Goal: Task Accomplishment & Management: Complete application form

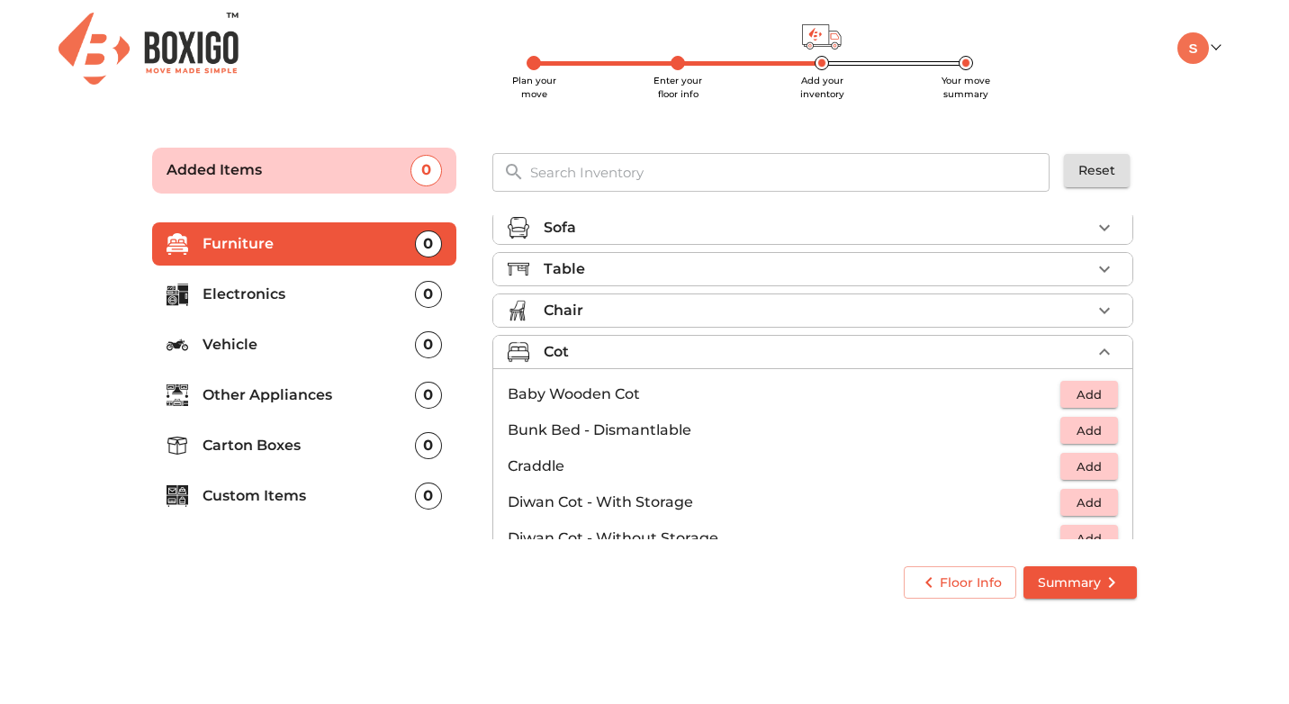
scroll to position [3, 0]
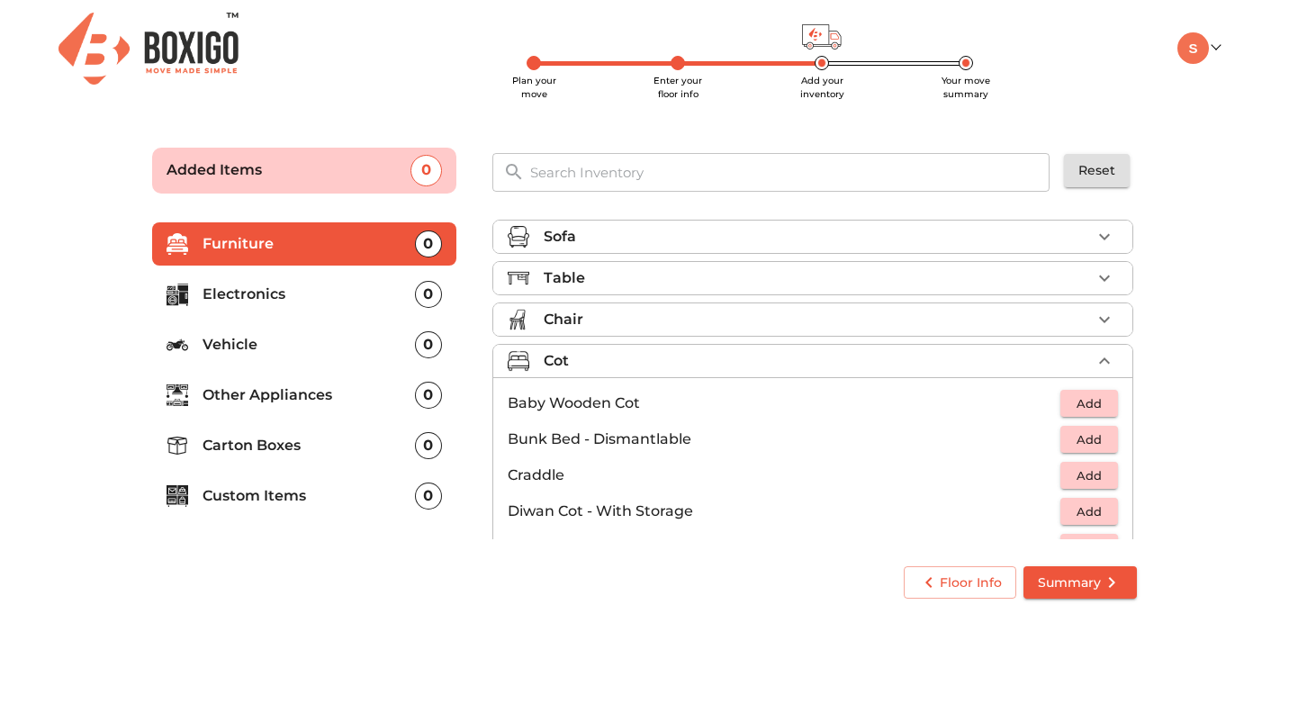
click at [824, 314] on div "Chair" at bounding box center [817, 320] width 547 height 22
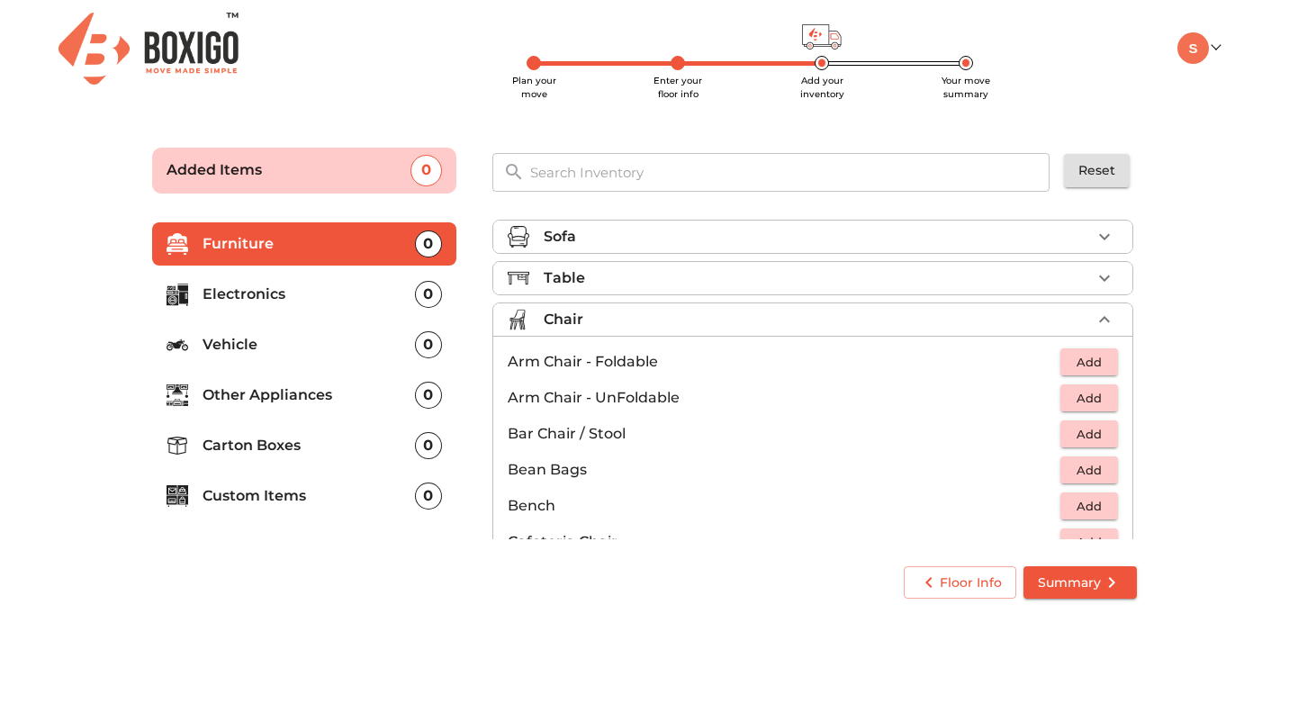
click at [824, 283] on div "Table" at bounding box center [817, 278] width 547 height 22
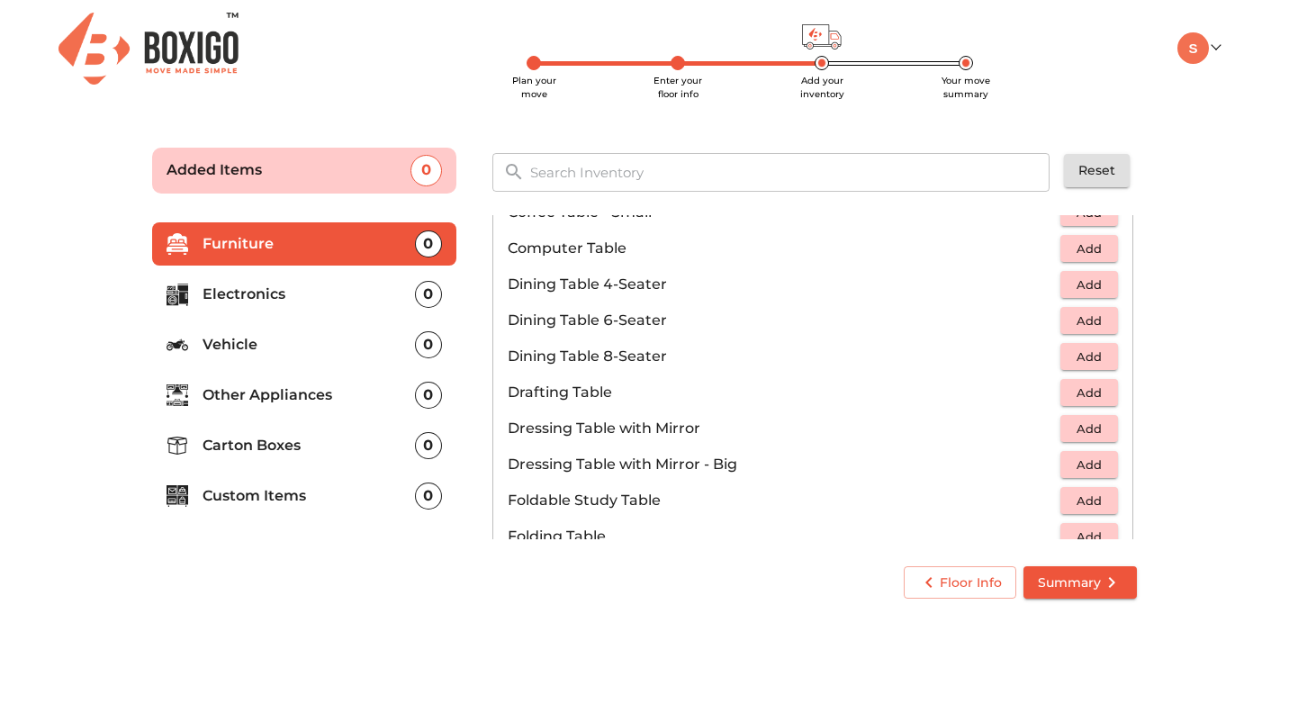
scroll to position [328, 0]
click at [1081, 249] on span "Add" at bounding box center [1090, 248] width 40 height 21
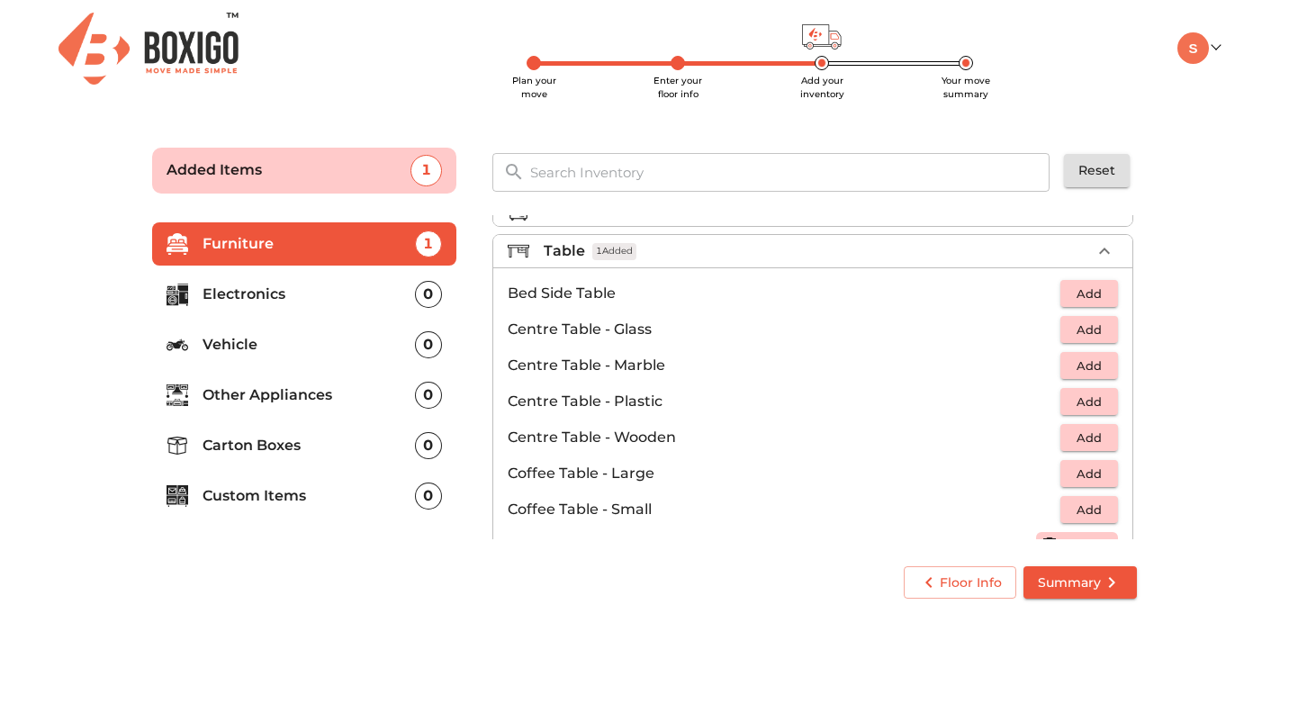
scroll to position [0, 0]
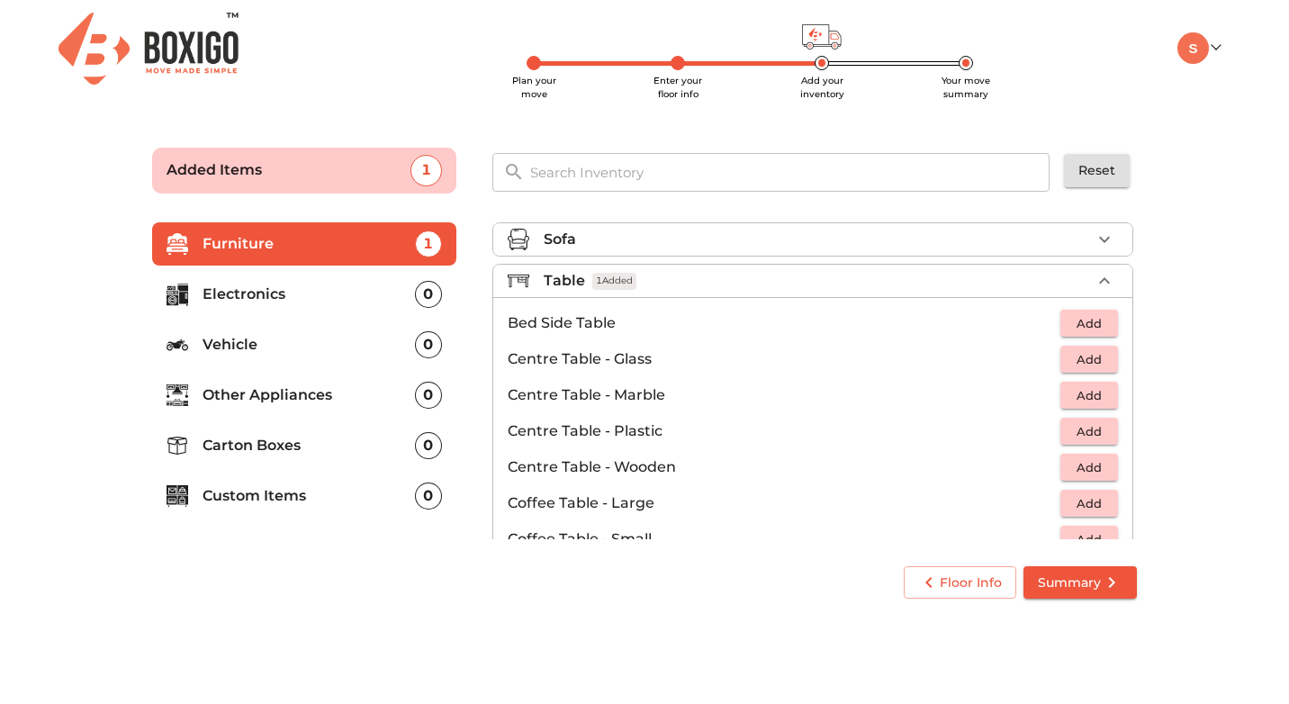
click at [849, 282] on div "Table 1 Added" at bounding box center [817, 281] width 547 height 22
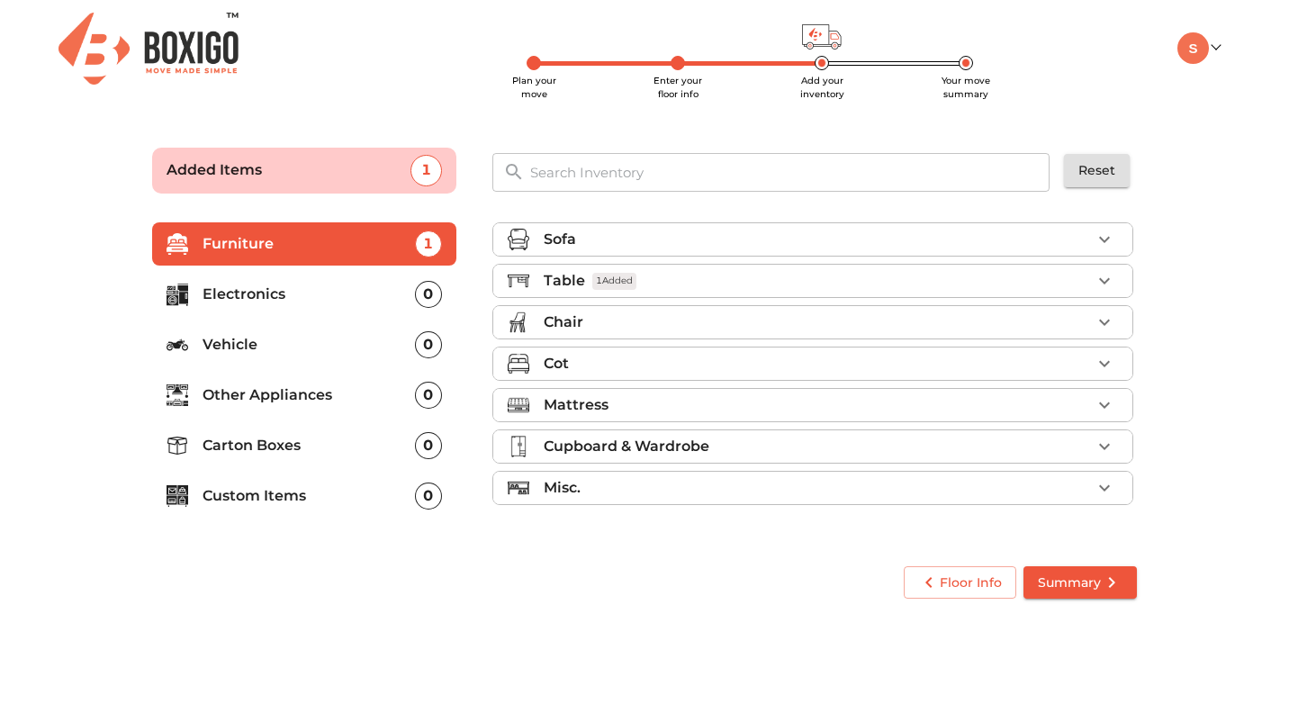
click at [817, 320] on div "Chair" at bounding box center [817, 323] width 547 height 22
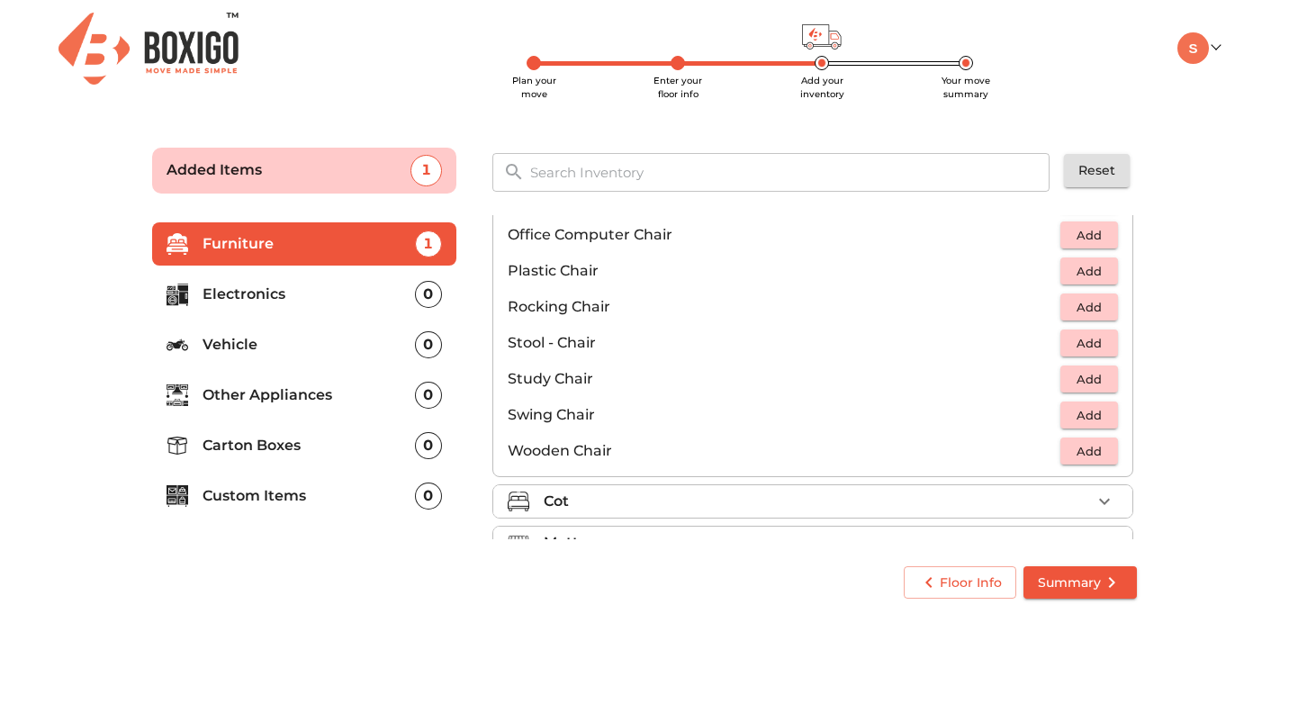
scroll to position [618, 0]
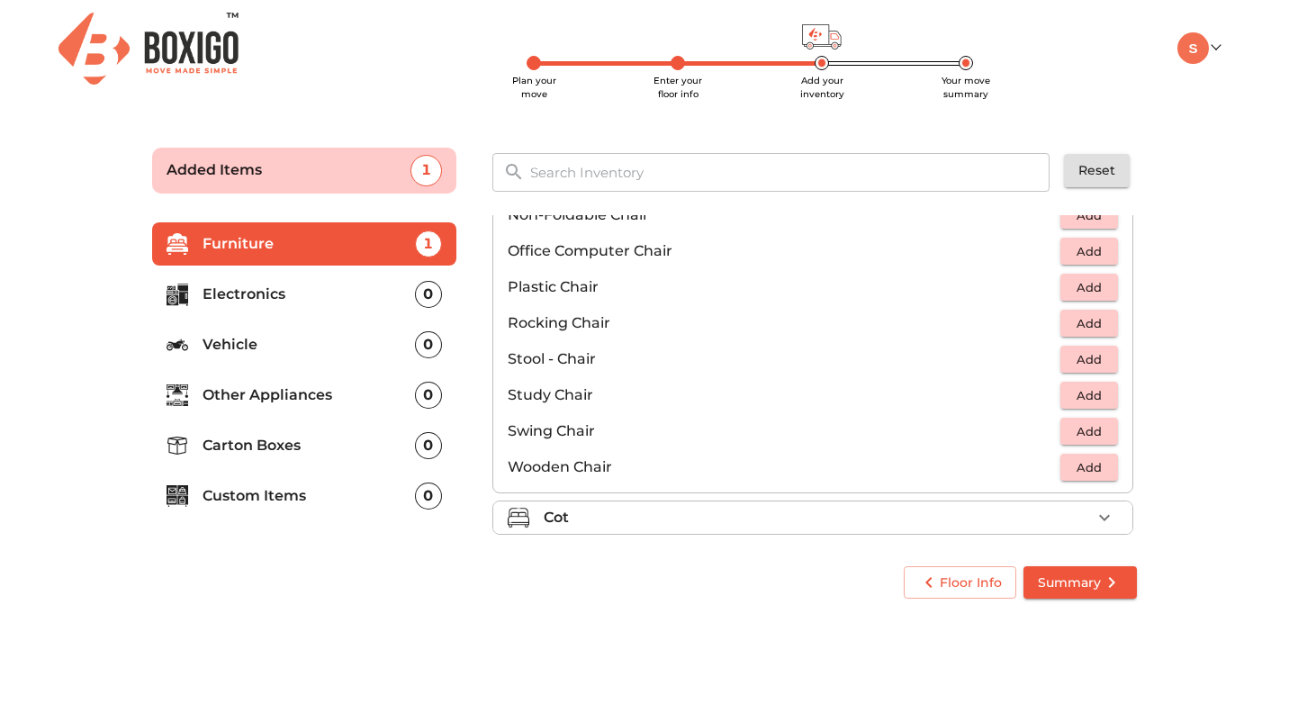
click at [1076, 285] on span "Add" at bounding box center [1090, 287] width 40 height 21
click at [1107, 285] on icon "button" at bounding box center [1105, 287] width 22 height 22
click at [1092, 357] on span "Add" at bounding box center [1090, 359] width 40 height 21
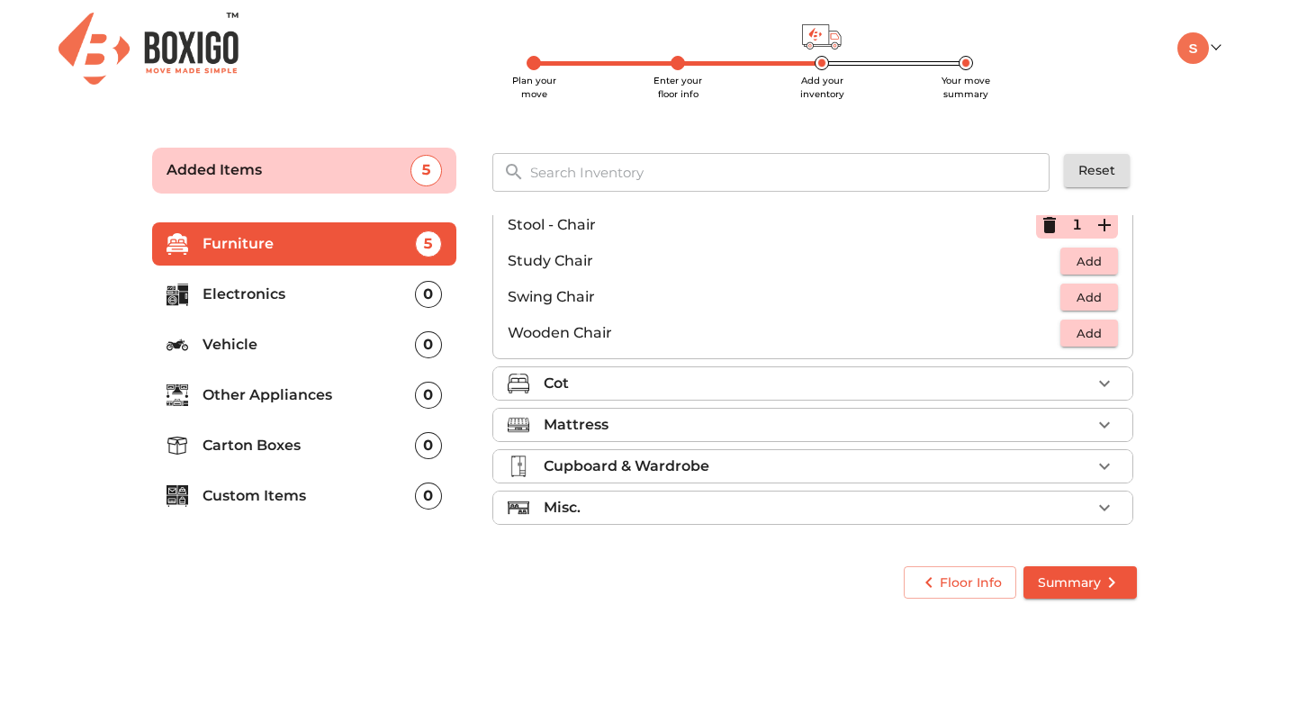
click at [943, 423] on div "Mattress" at bounding box center [817, 425] width 547 height 22
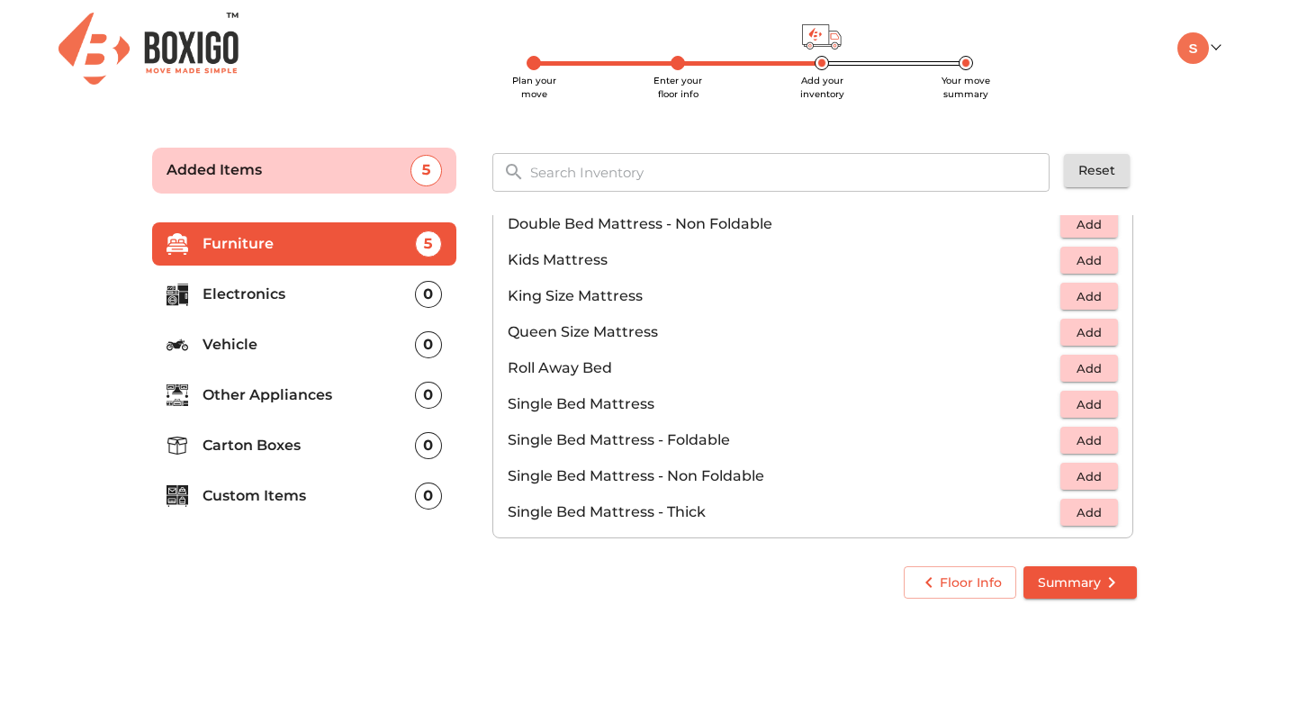
scroll to position [161, 0]
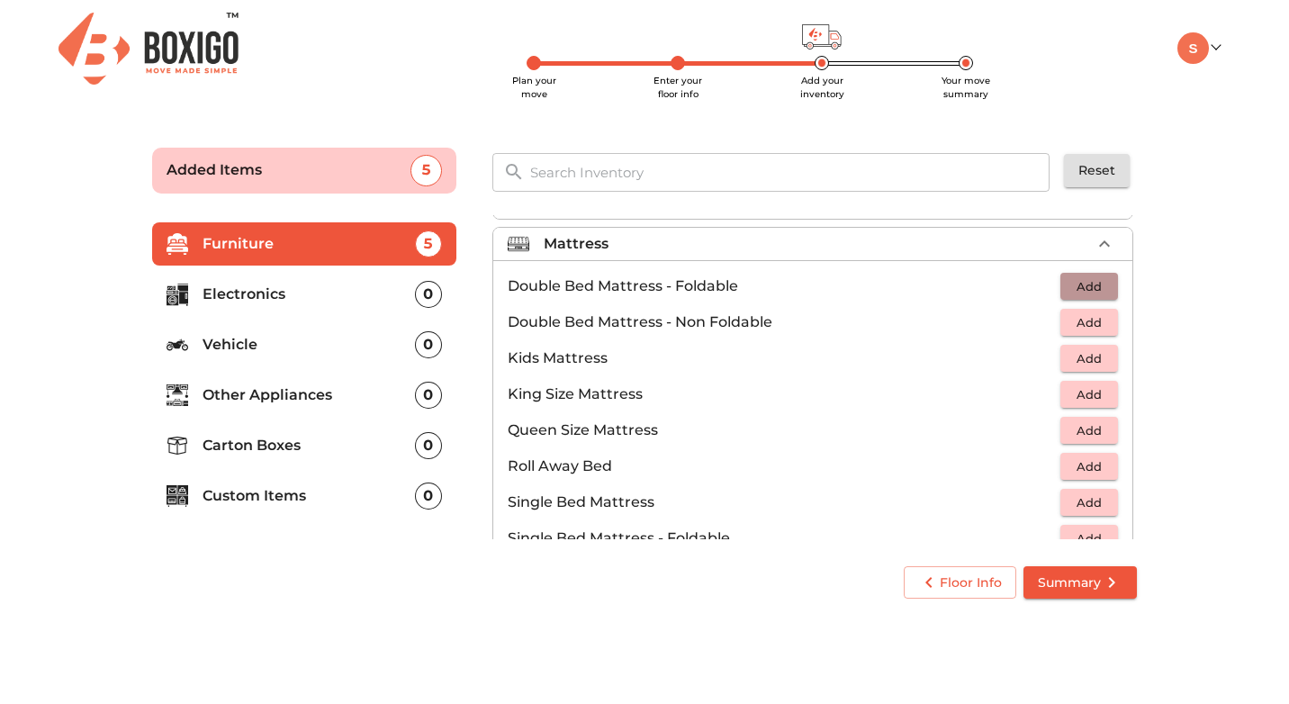
click at [1090, 285] on span "Add" at bounding box center [1090, 286] width 40 height 21
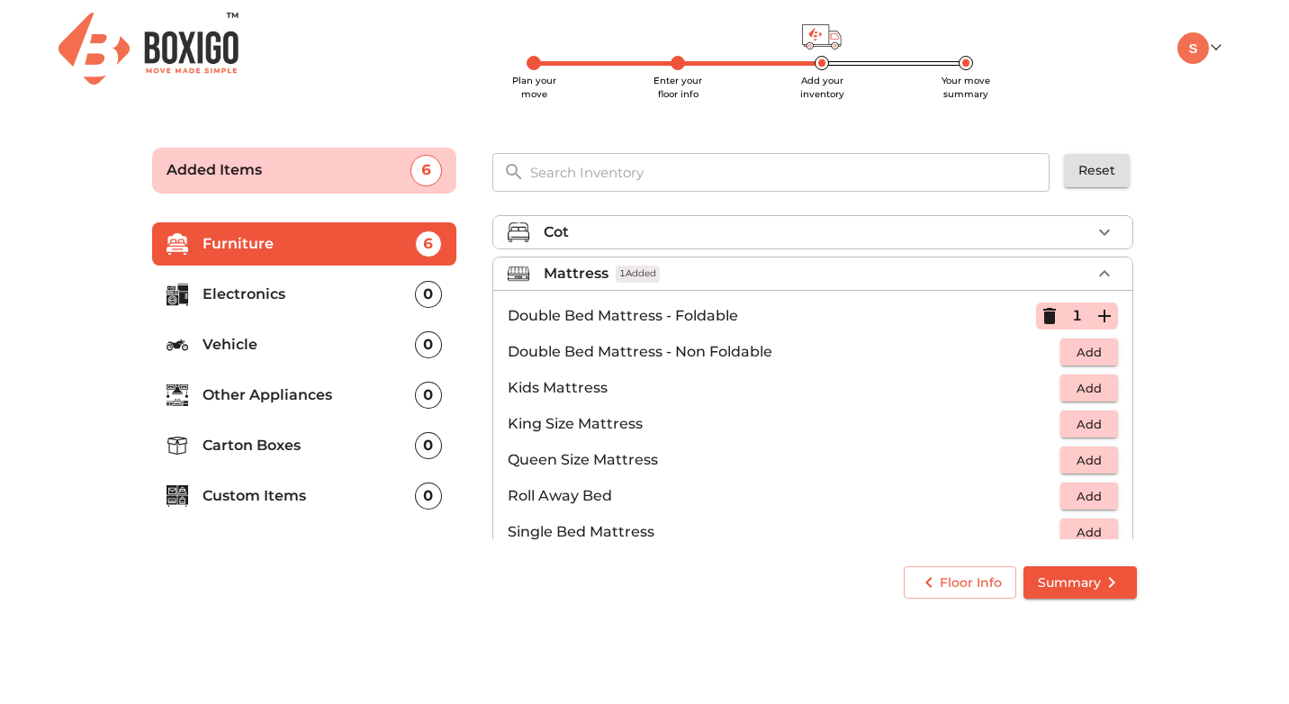
scroll to position [130, 0]
click at [996, 267] on div "Mattress 1 Added" at bounding box center [817, 276] width 547 height 22
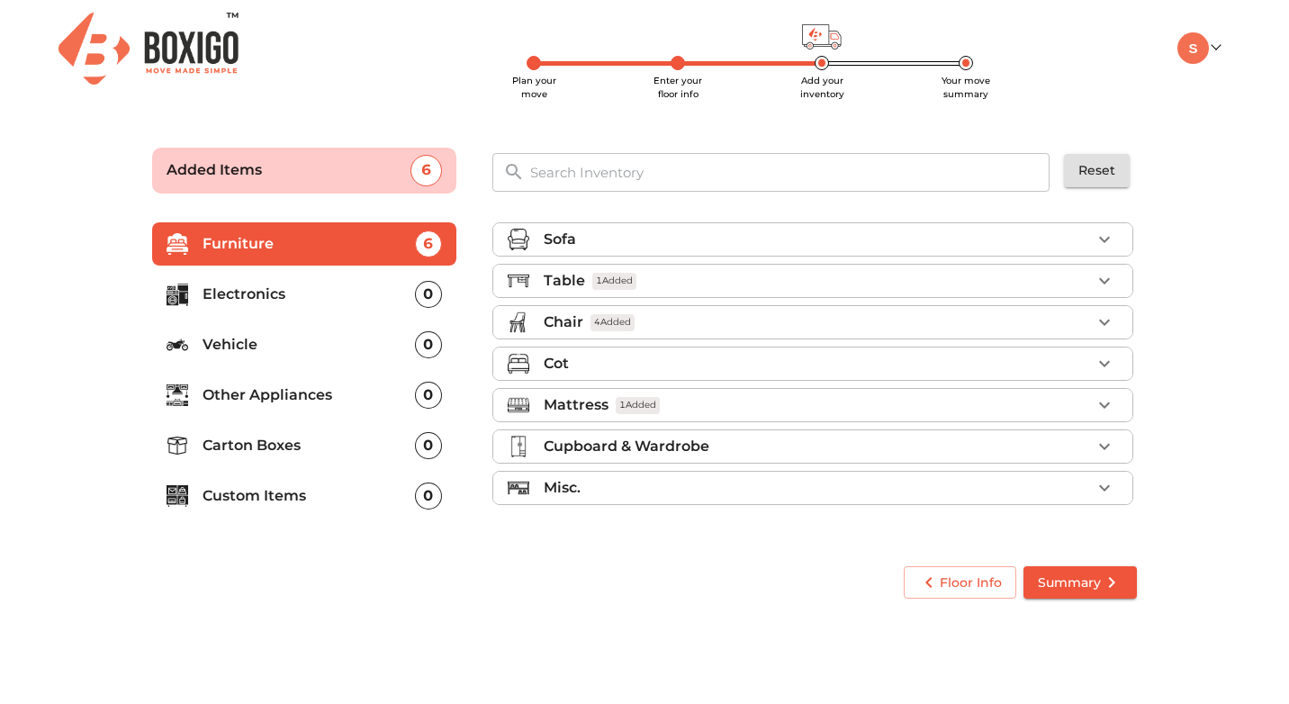
scroll to position [0, 0]
click at [980, 365] on div "Cot" at bounding box center [817, 364] width 547 height 22
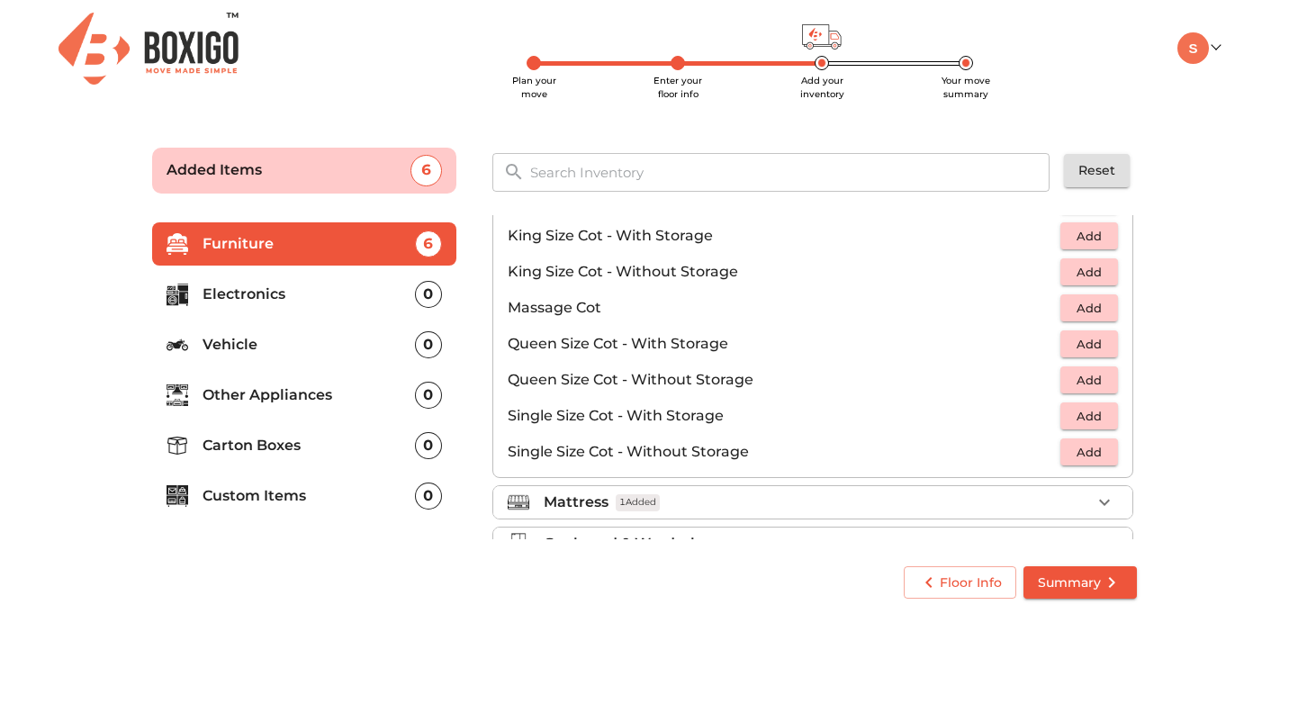
scroll to position [487, 0]
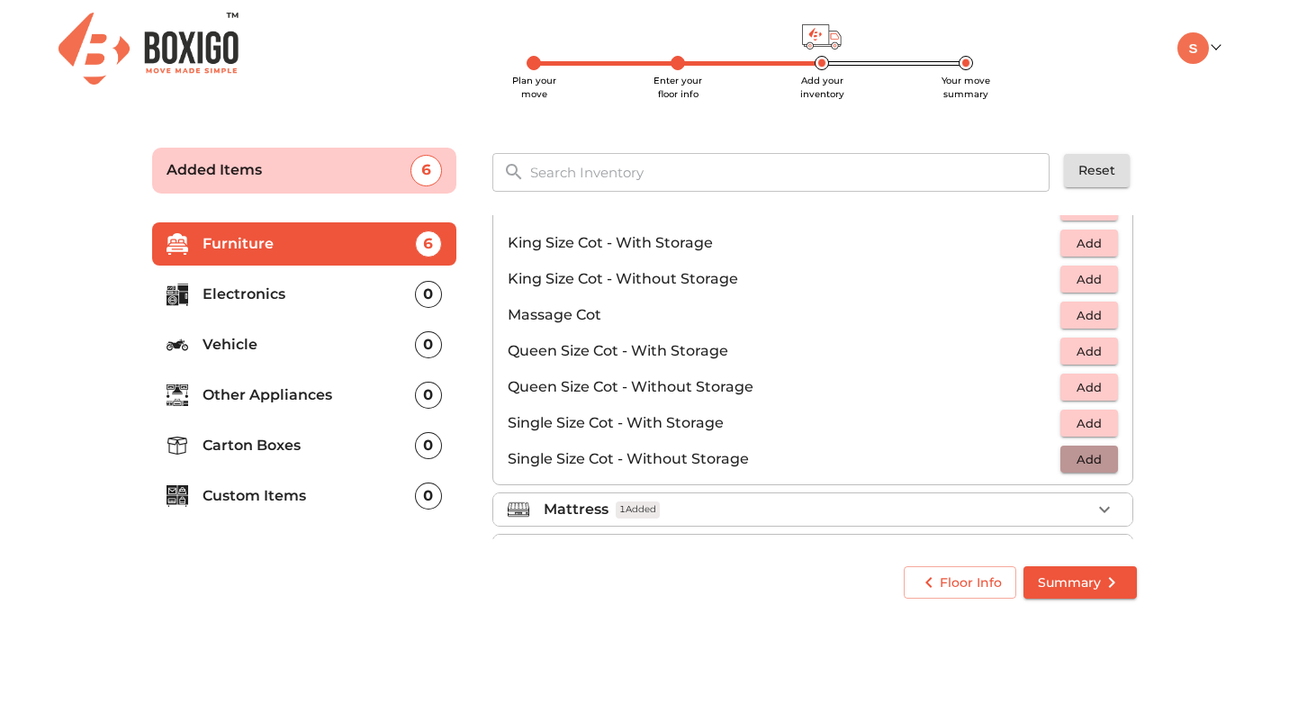
click at [1076, 455] on span "Add" at bounding box center [1090, 459] width 40 height 21
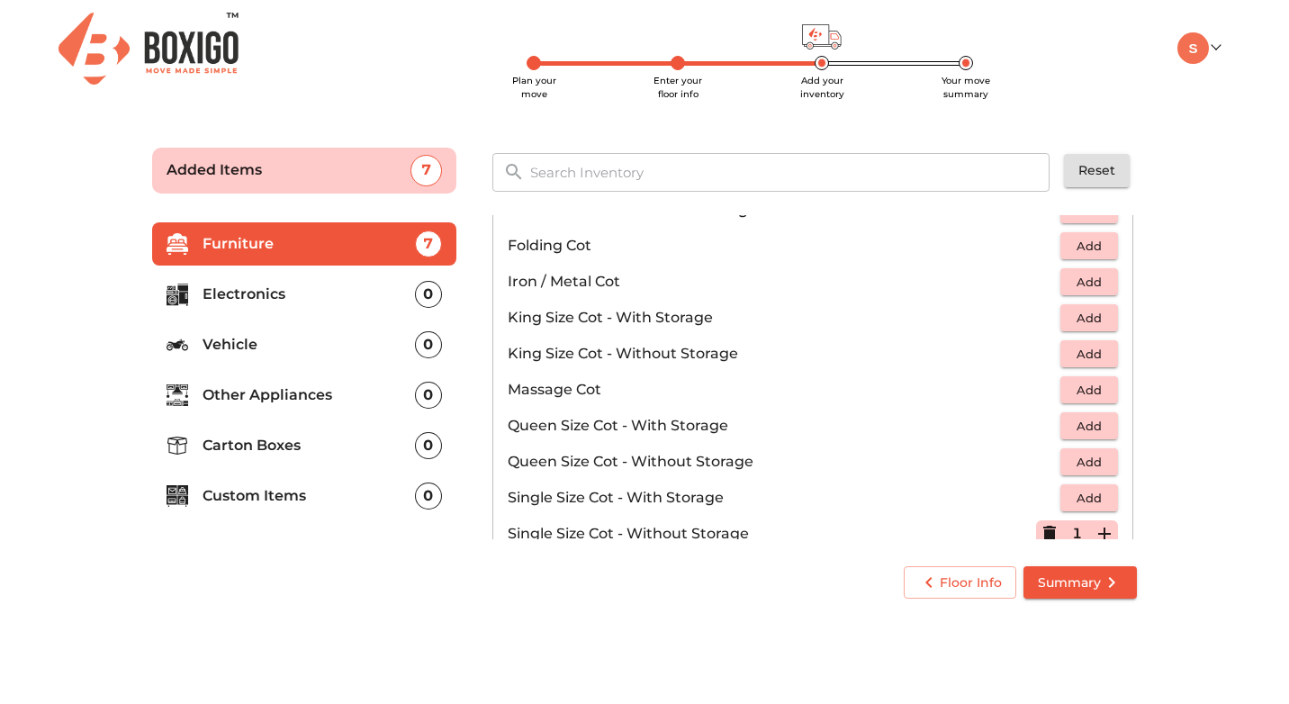
scroll to position [384, 0]
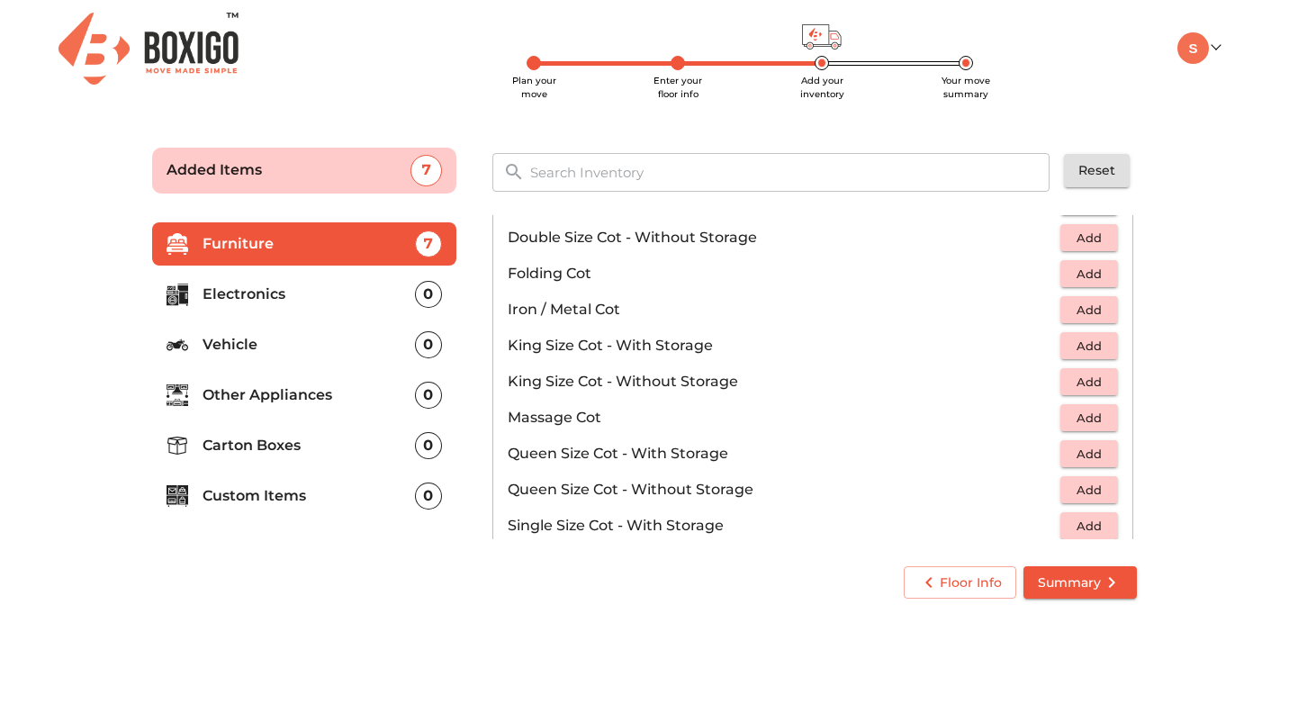
click at [1078, 305] on span "Add" at bounding box center [1090, 310] width 40 height 21
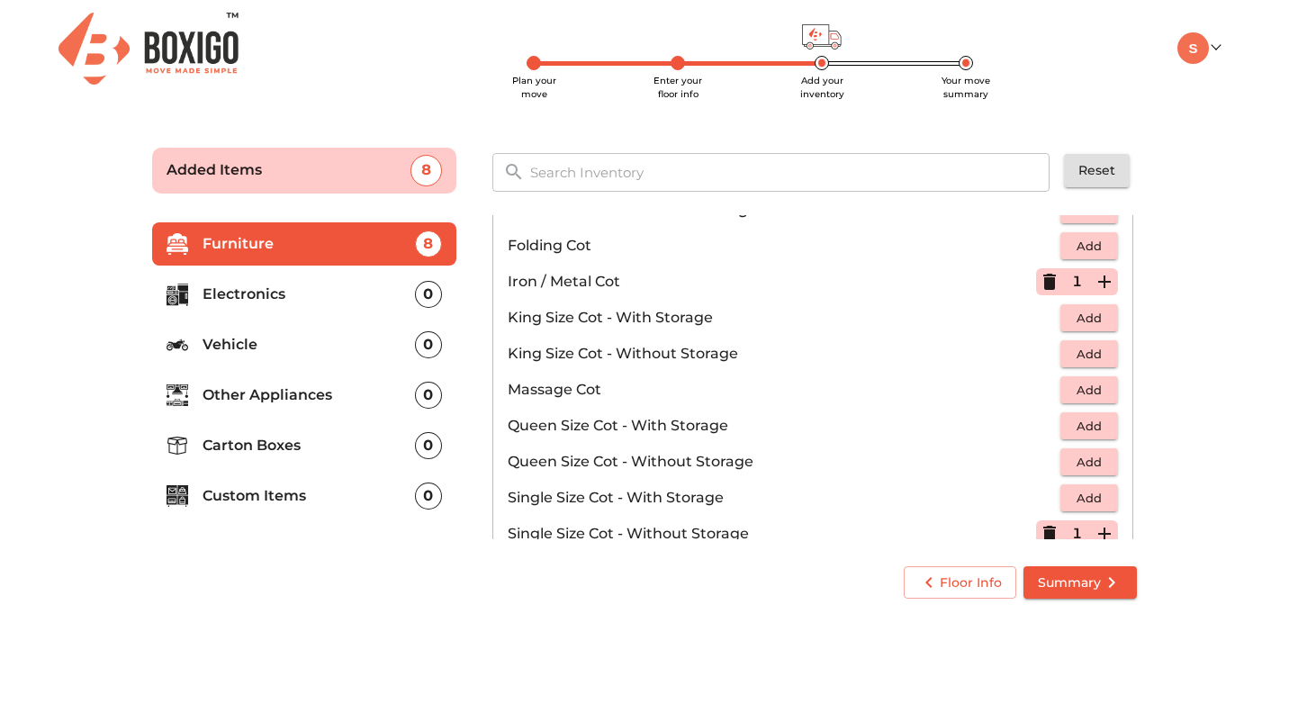
scroll to position [392, 0]
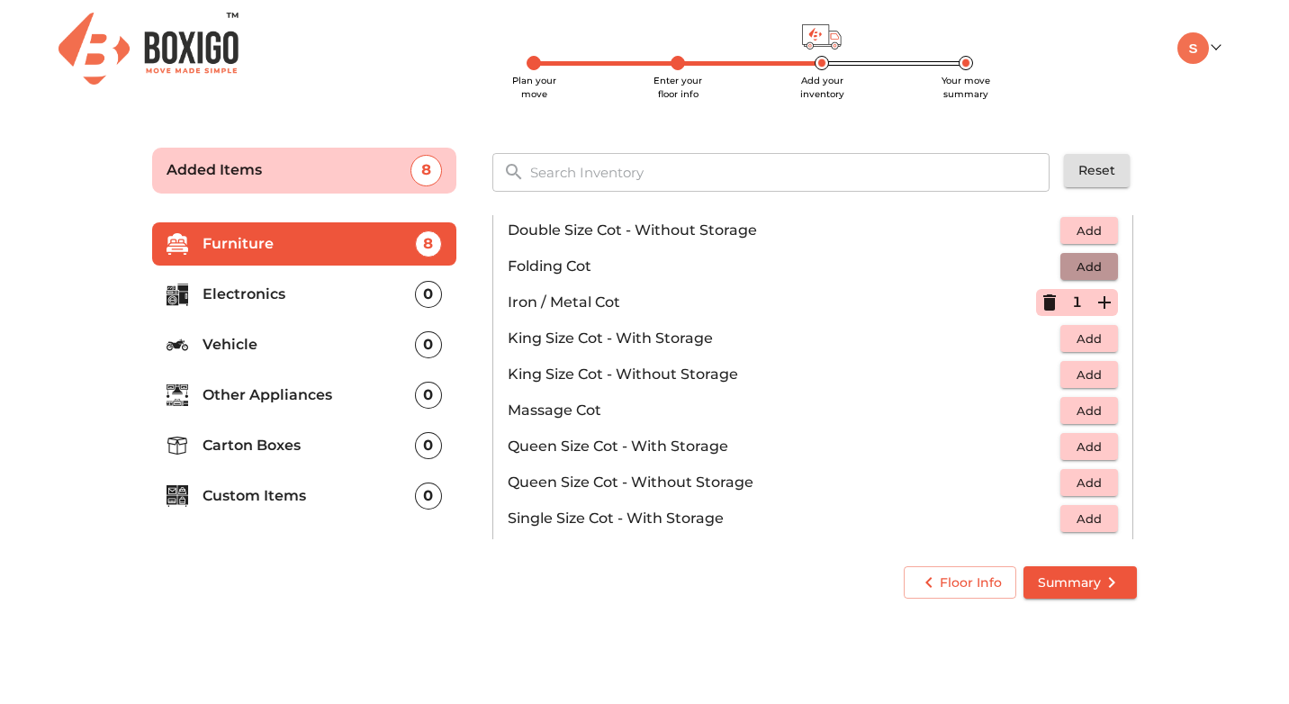
click at [1090, 271] on span "Add" at bounding box center [1090, 267] width 40 height 21
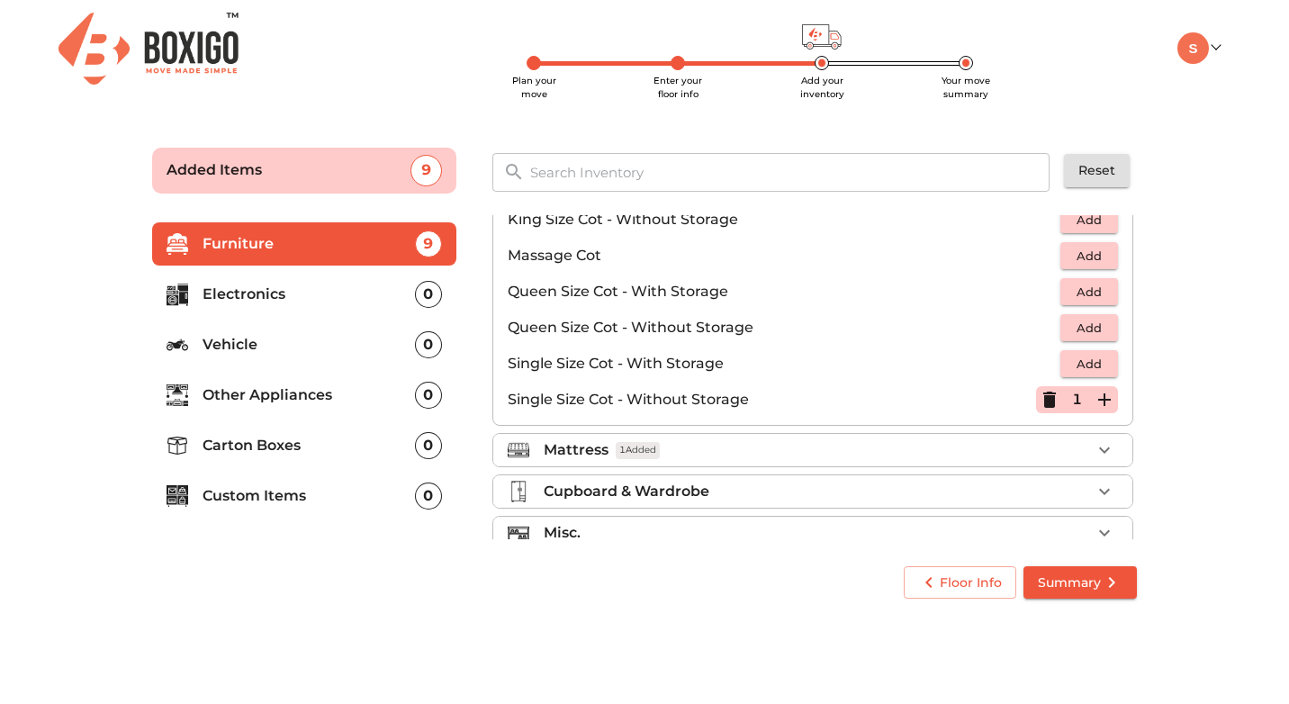
scroll to position [551, 0]
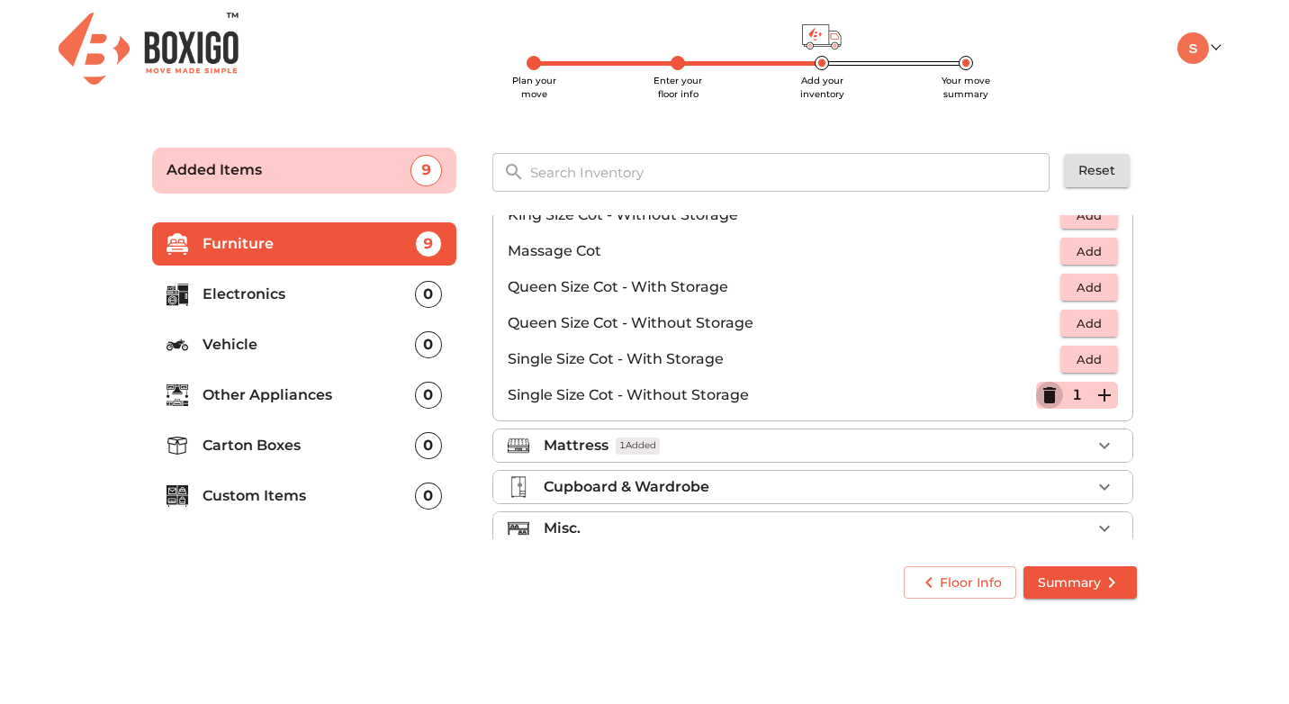
click at [1050, 393] on icon "button" at bounding box center [1050, 395] width 13 height 16
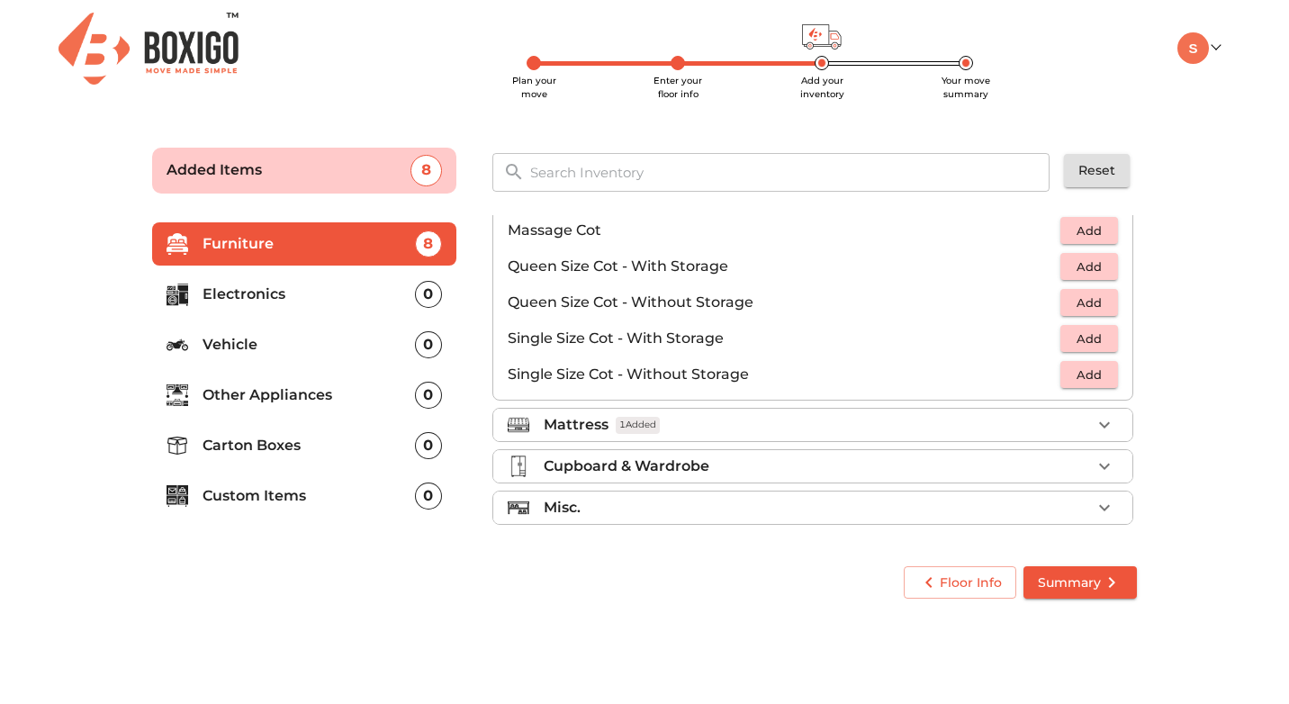
click at [953, 465] on div "Cupboard & Wardrobe" at bounding box center [817, 467] width 547 height 22
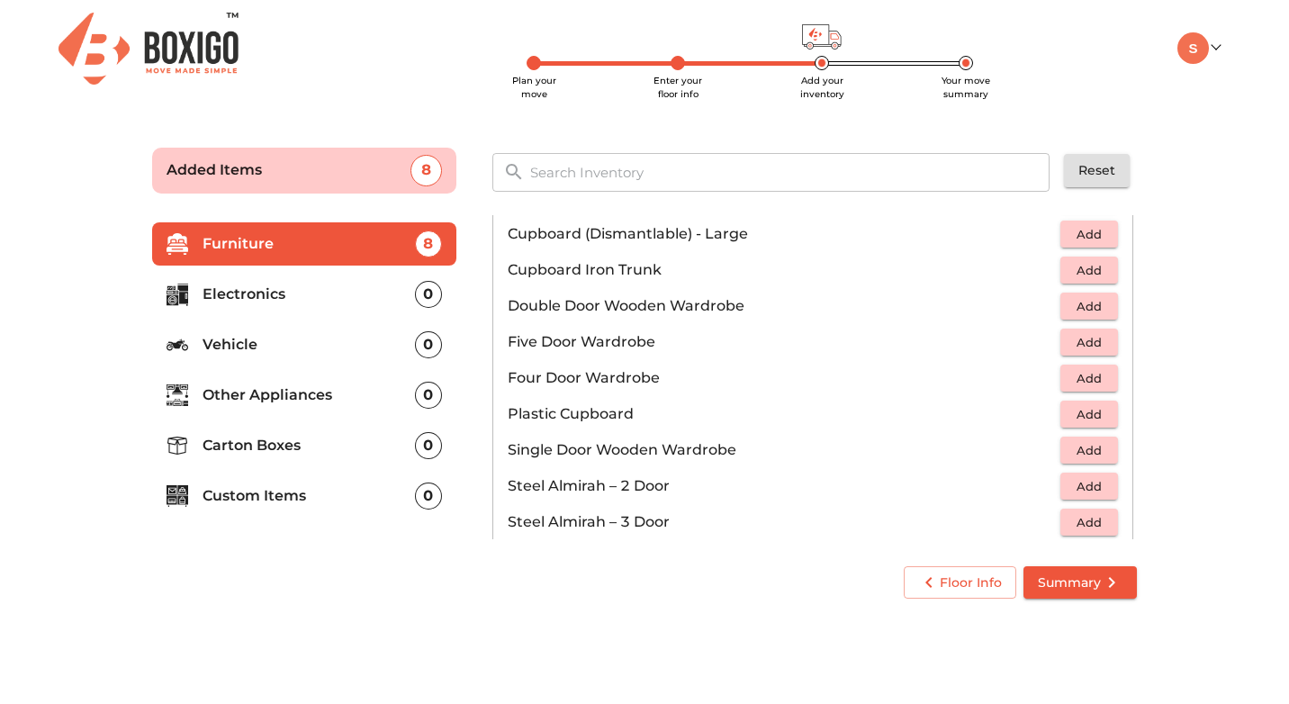
scroll to position [360, 0]
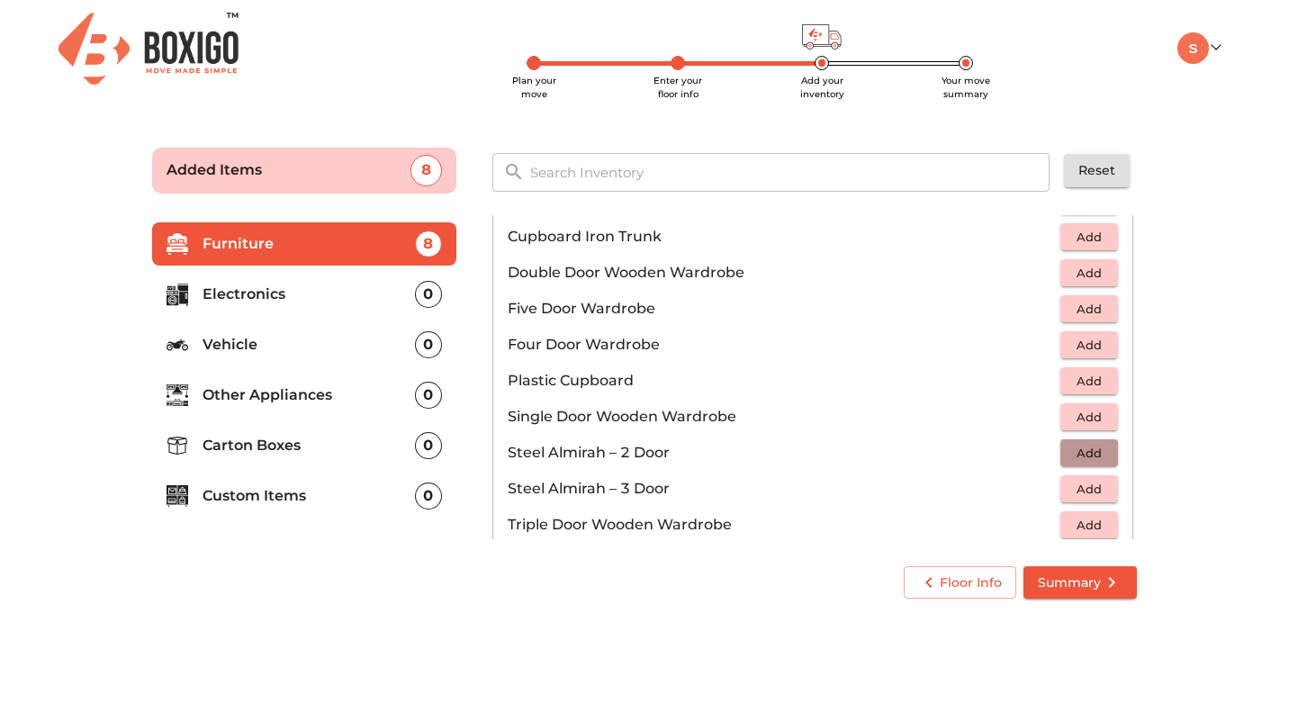
click at [1082, 452] on span "Add" at bounding box center [1090, 453] width 40 height 21
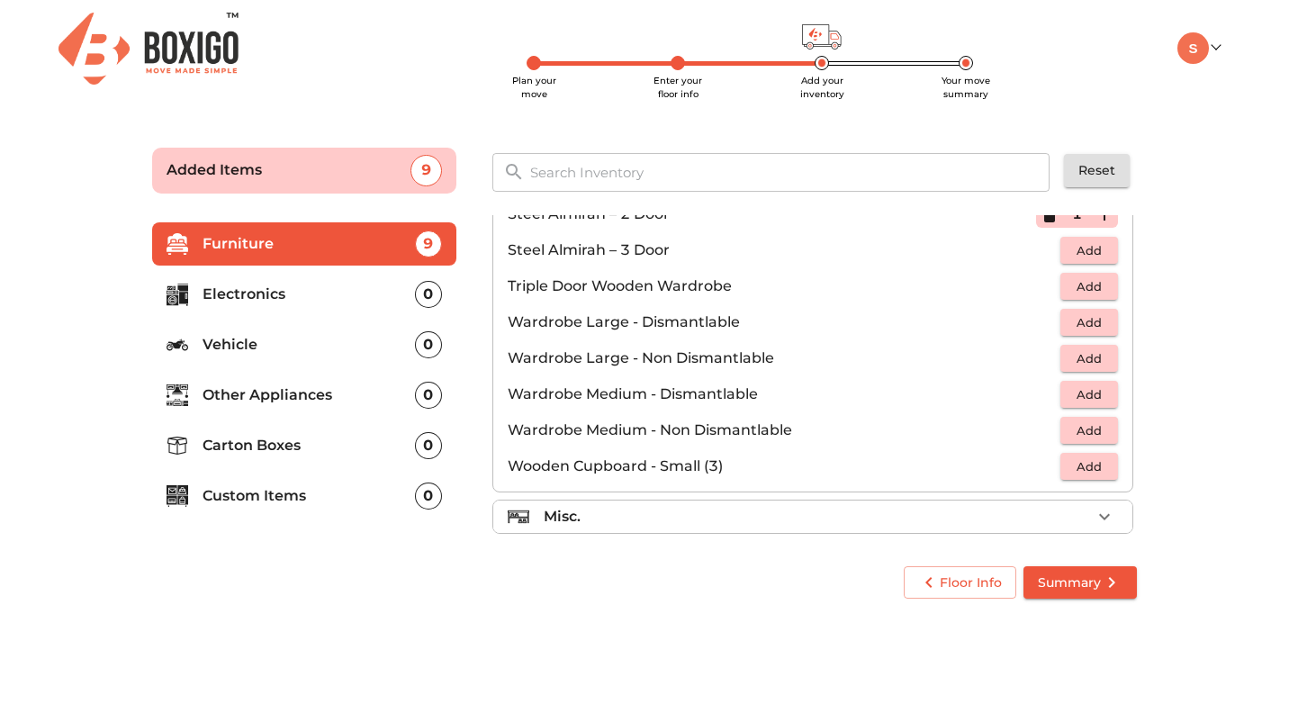
scroll to position [608, 0]
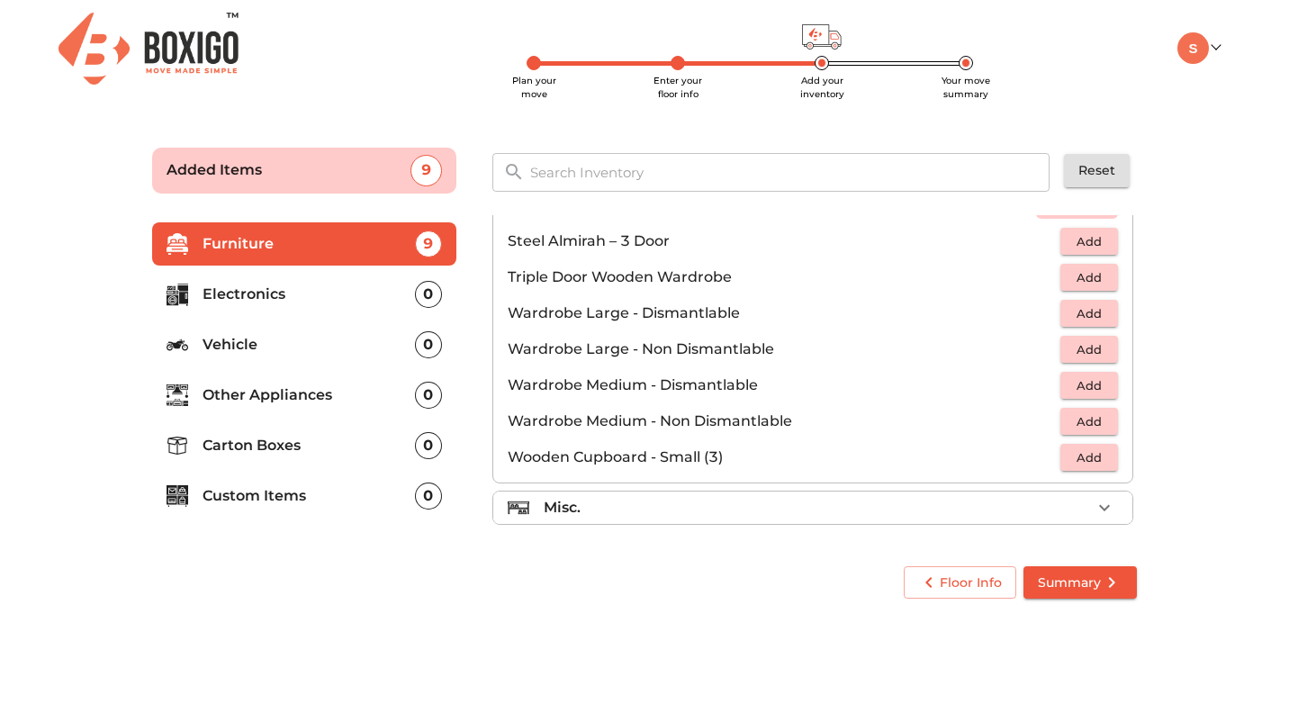
click at [916, 501] on div "Misc." at bounding box center [817, 508] width 547 height 22
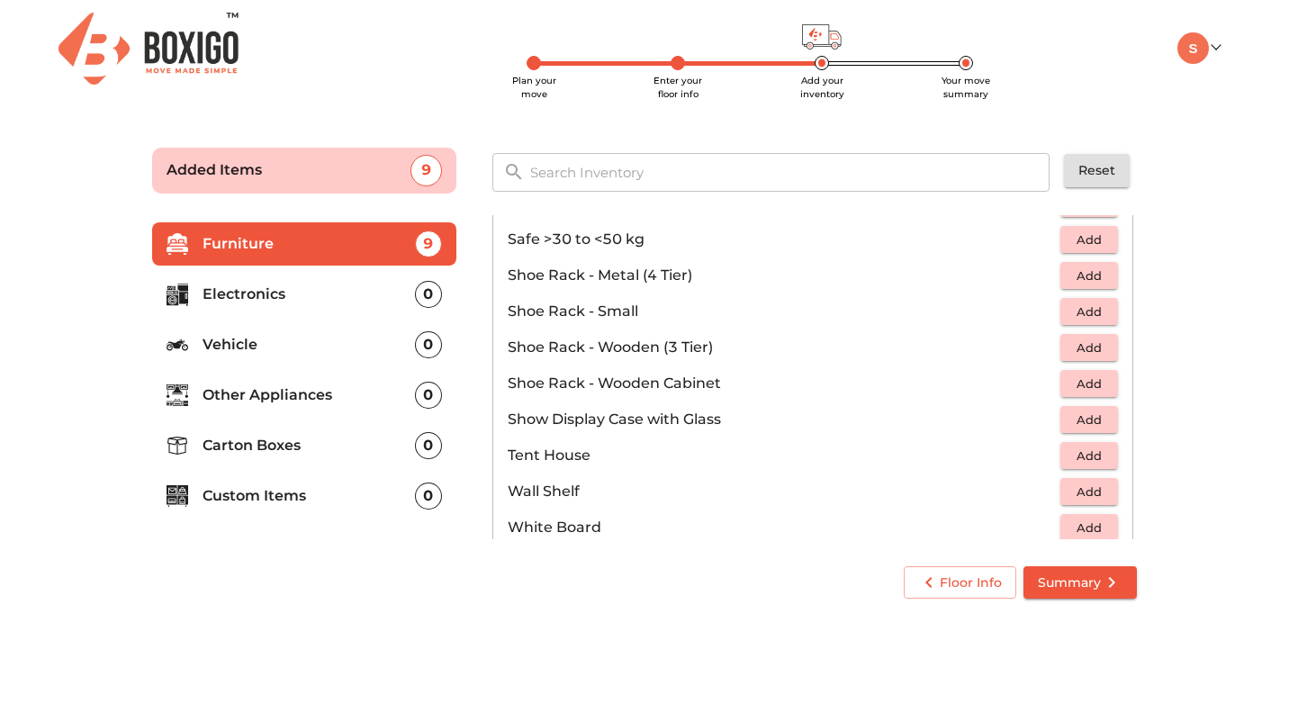
scroll to position [968, 0]
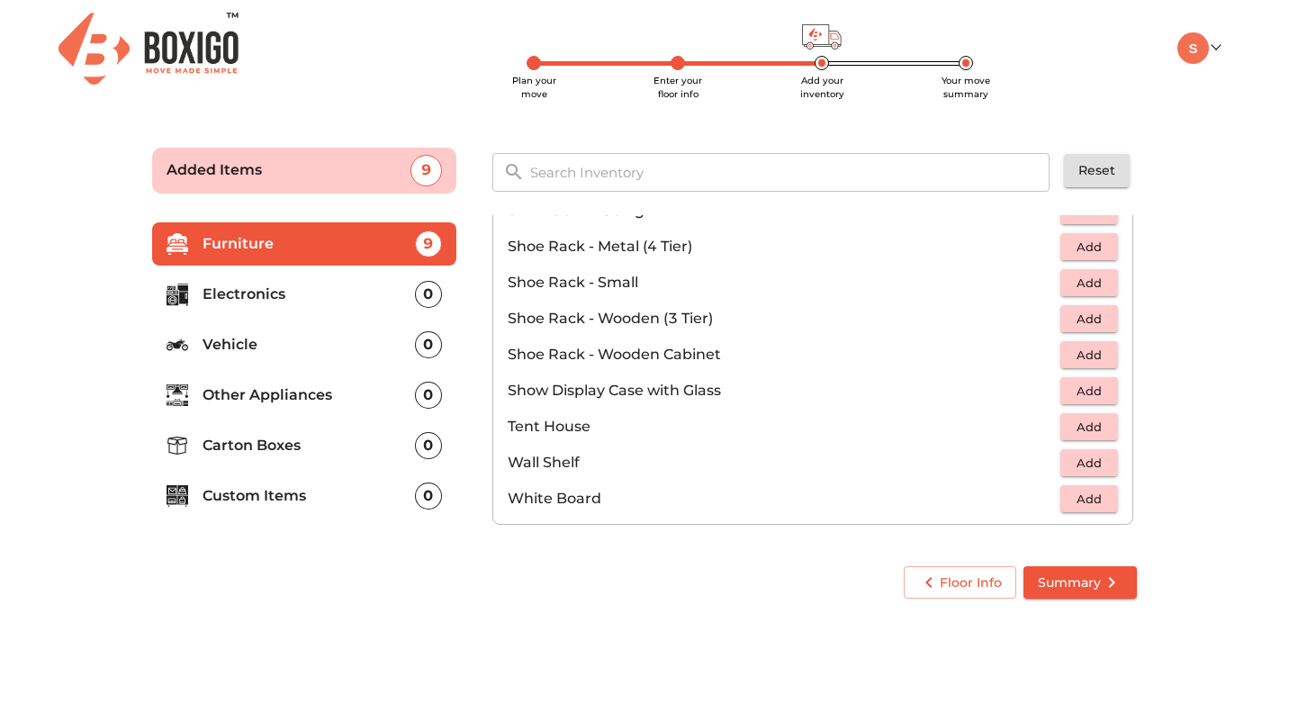
click at [373, 304] on p "Electronics" at bounding box center [309, 295] width 213 height 22
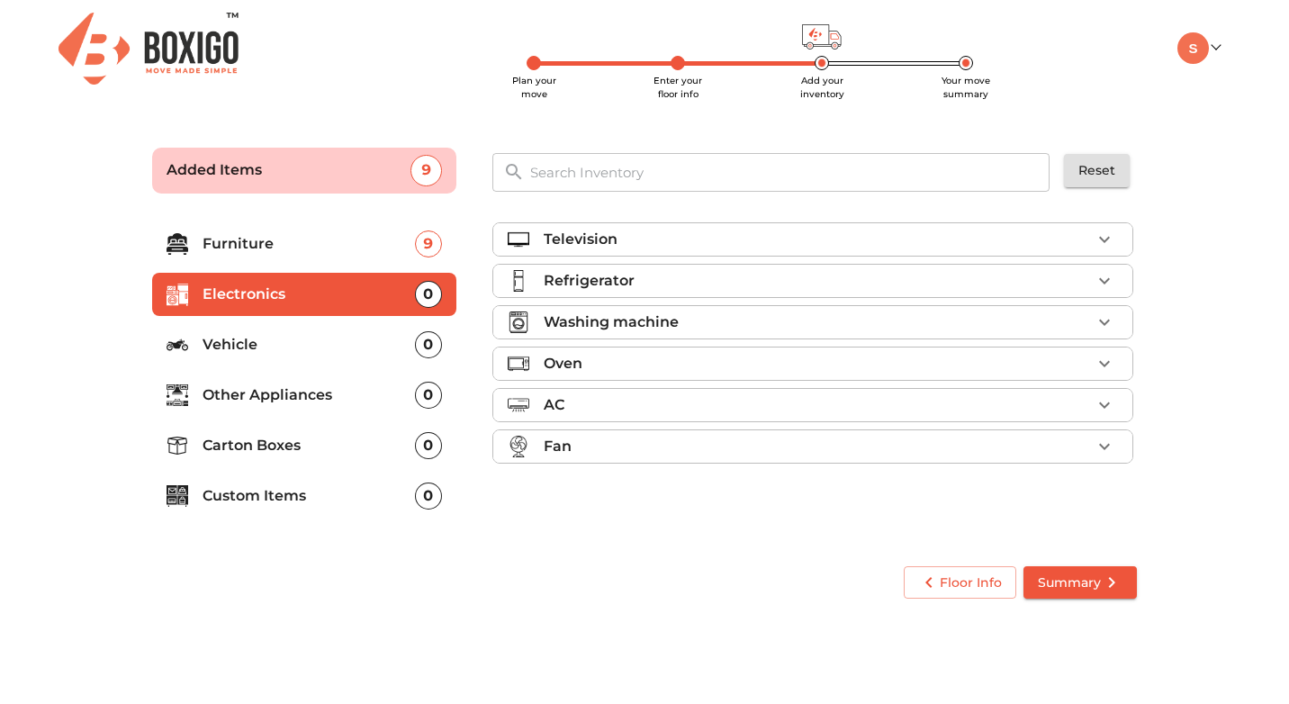
scroll to position [0, 0]
click at [853, 239] on div "Television" at bounding box center [817, 240] width 547 height 22
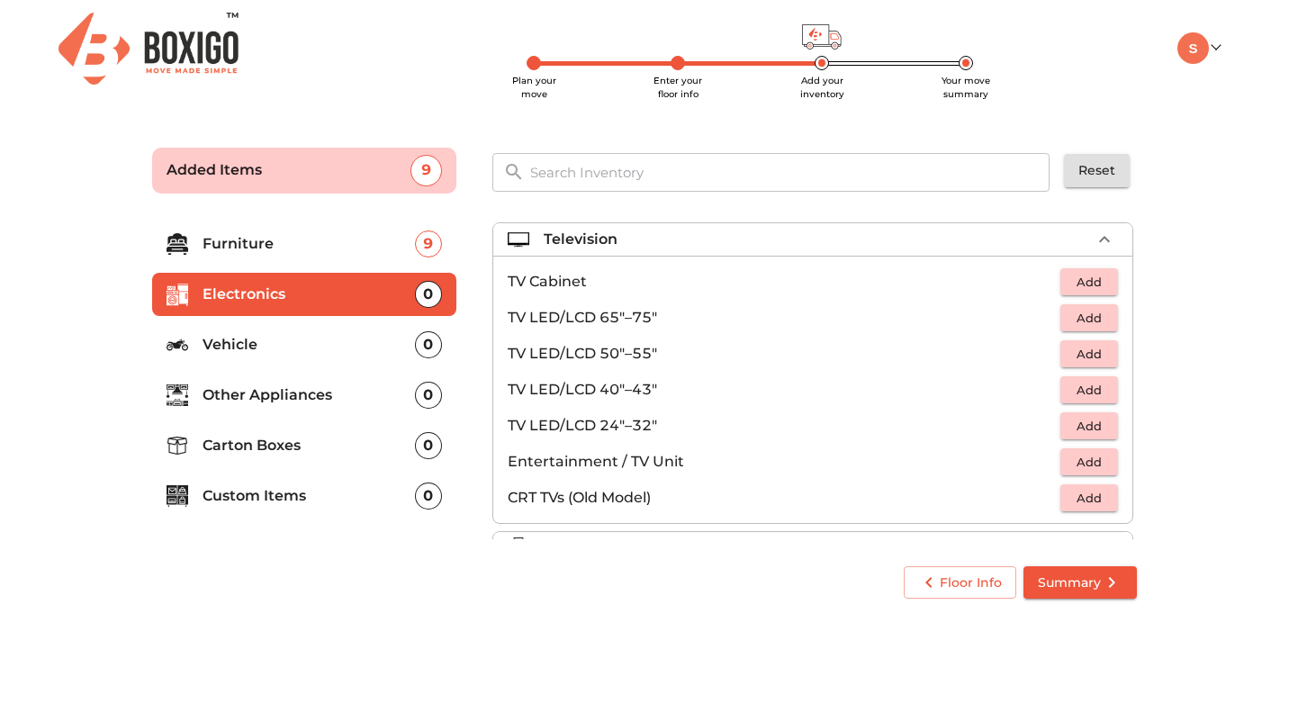
click at [874, 238] on div "Television" at bounding box center [817, 240] width 547 height 22
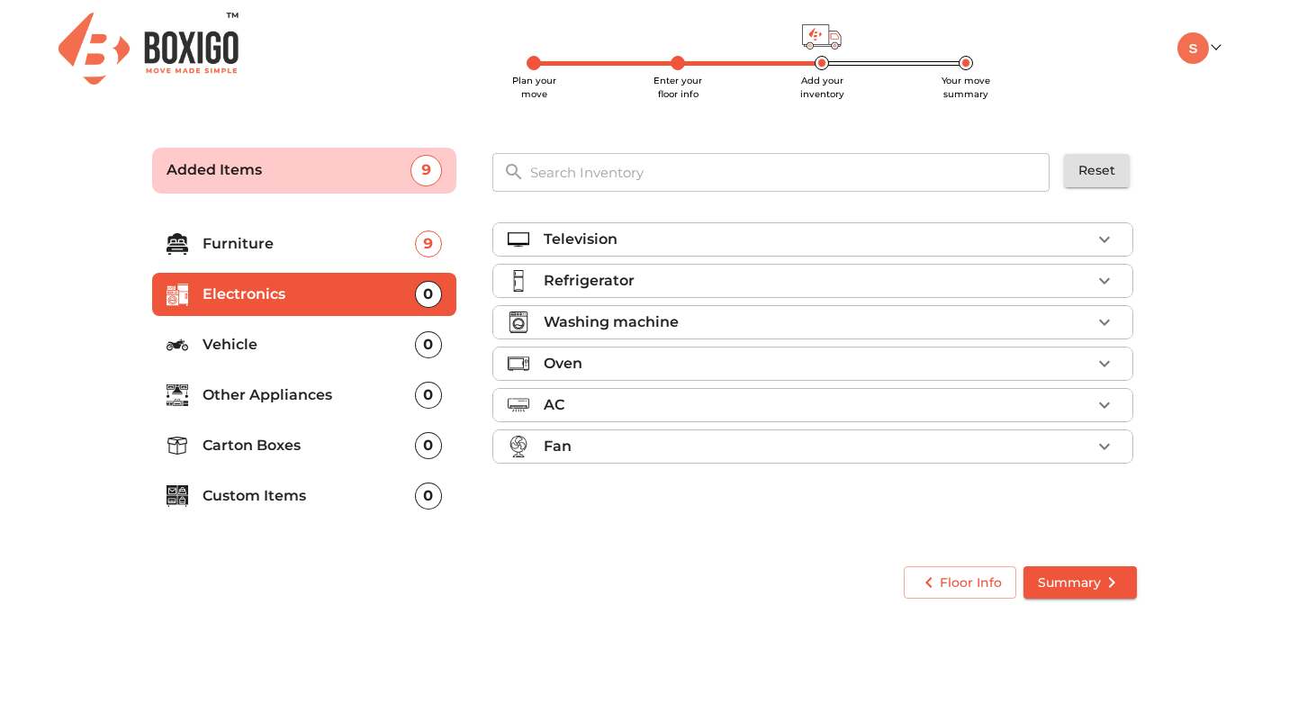
click at [863, 272] on div "Refrigerator" at bounding box center [817, 281] width 547 height 22
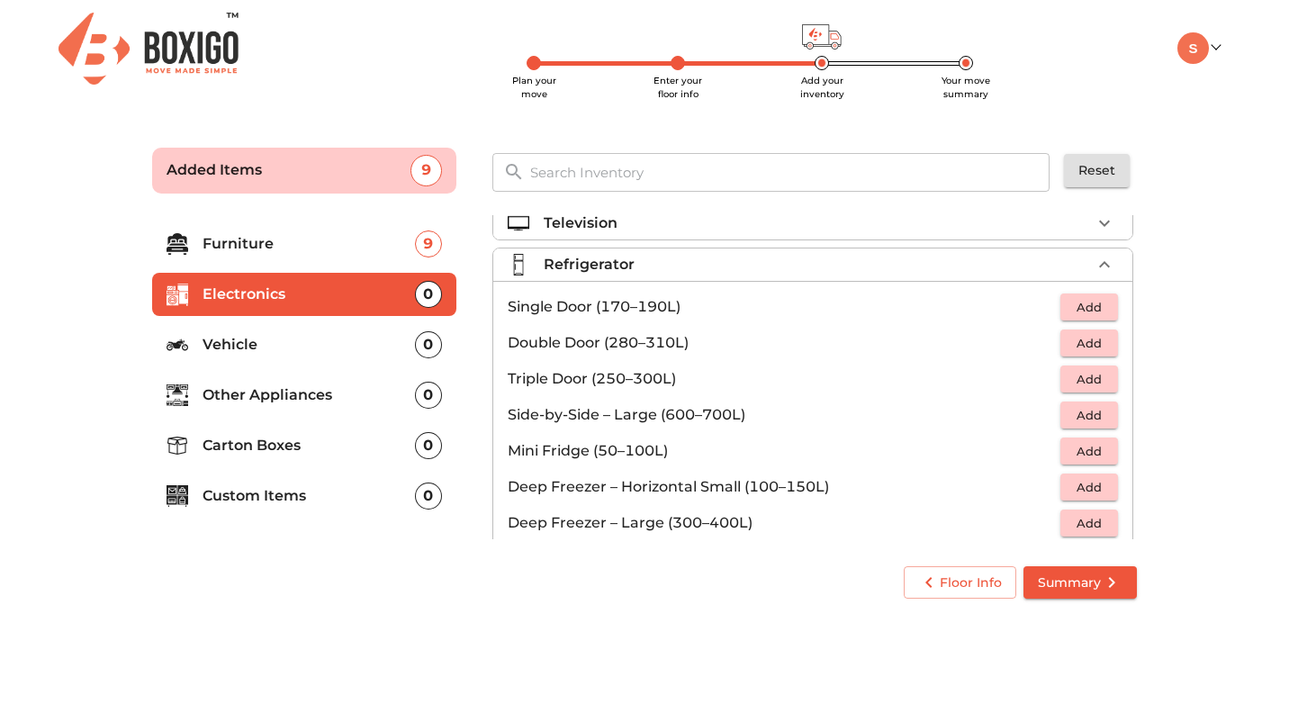
scroll to position [14, 0]
click at [1090, 347] on span "Add" at bounding box center [1090, 345] width 40 height 21
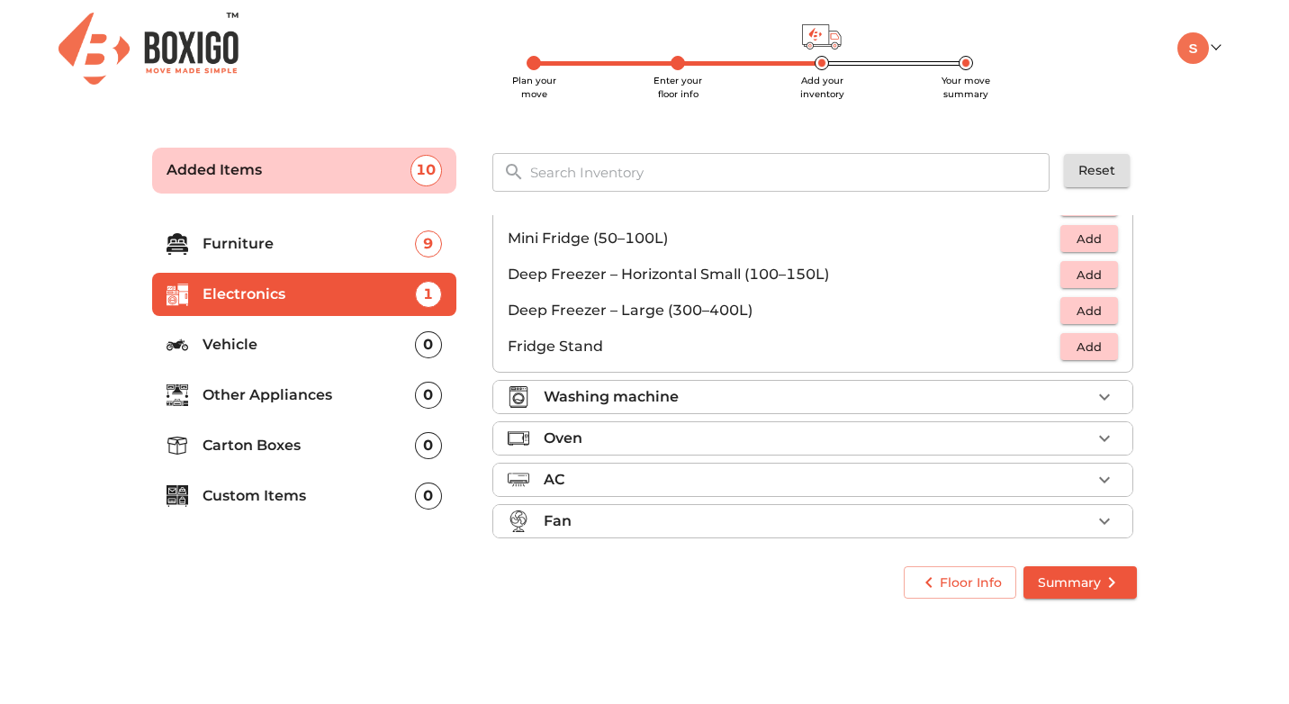
scroll to position [235, 0]
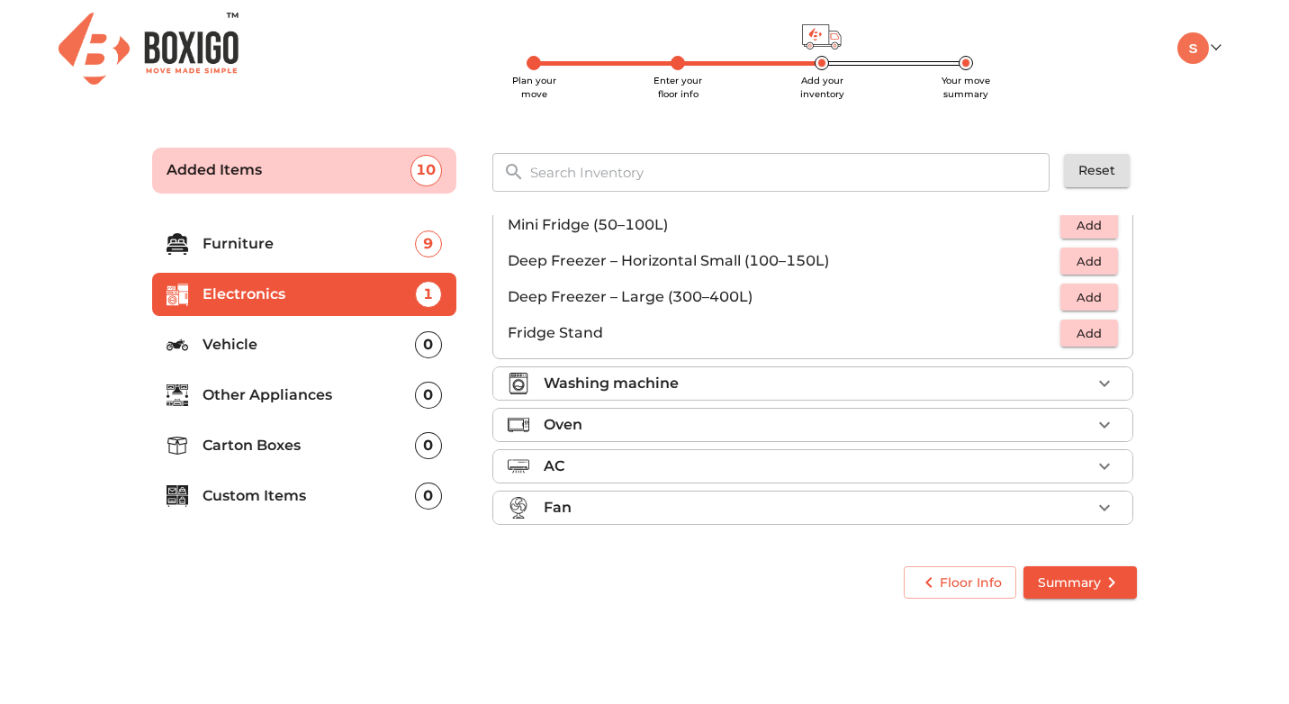
click at [876, 507] on div "Fan" at bounding box center [817, 508] width 547 height 22
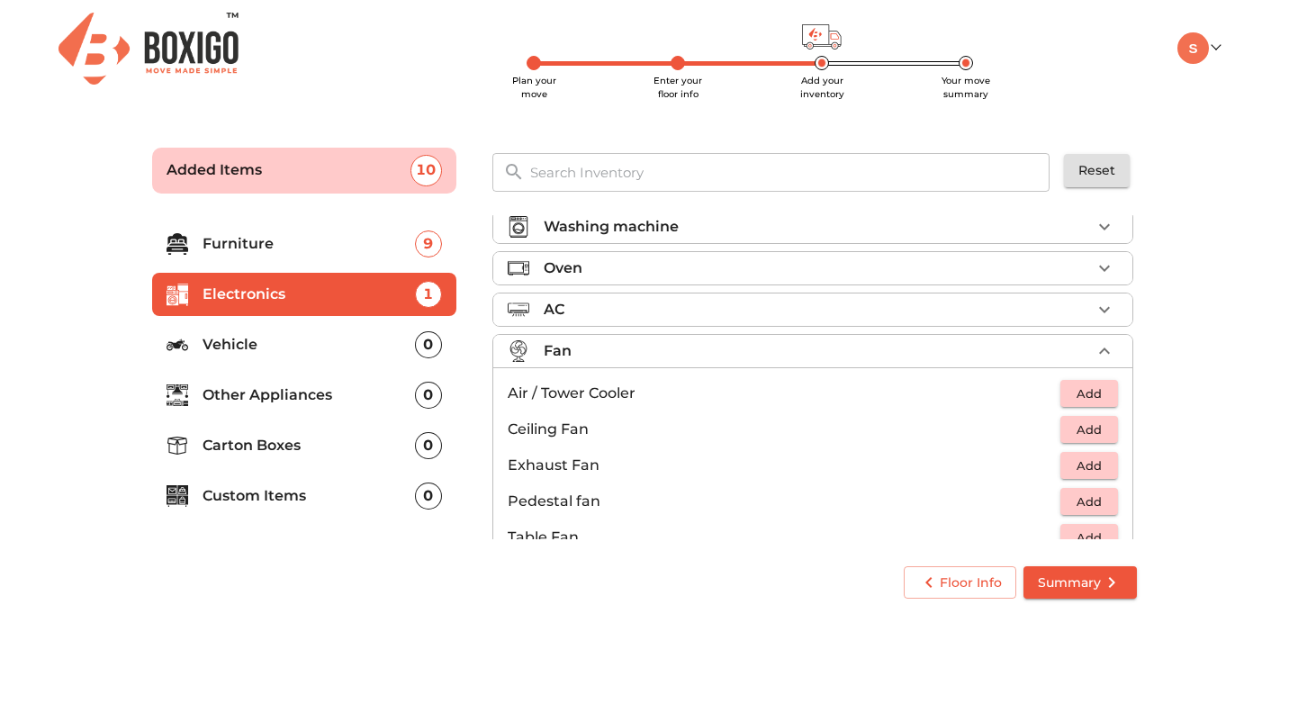
scroll to position [95, 0]
click at [1096, 430] on span "Add" at bounding box center [1090, 430] width 40 height 21
click at [1104, 428] on icon "button" at bounding box center [1105, 429] width 13 height 13
click at [952, 349] on div "Fan 2 Added" at bounding box center [817, 351] width 547 height 22
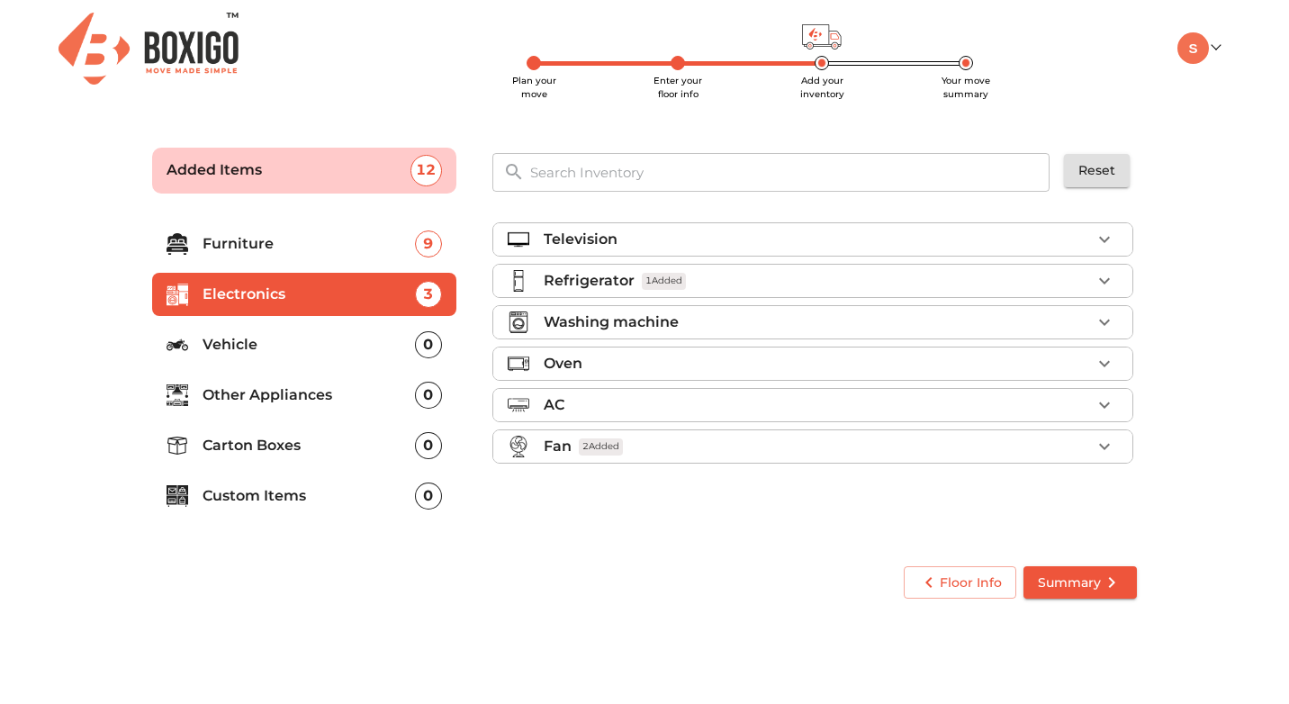
scroll to position [0, 0]
click at [310, 391] on p "Other Appliances" at bounding box center [309, 395] width 213 height 22
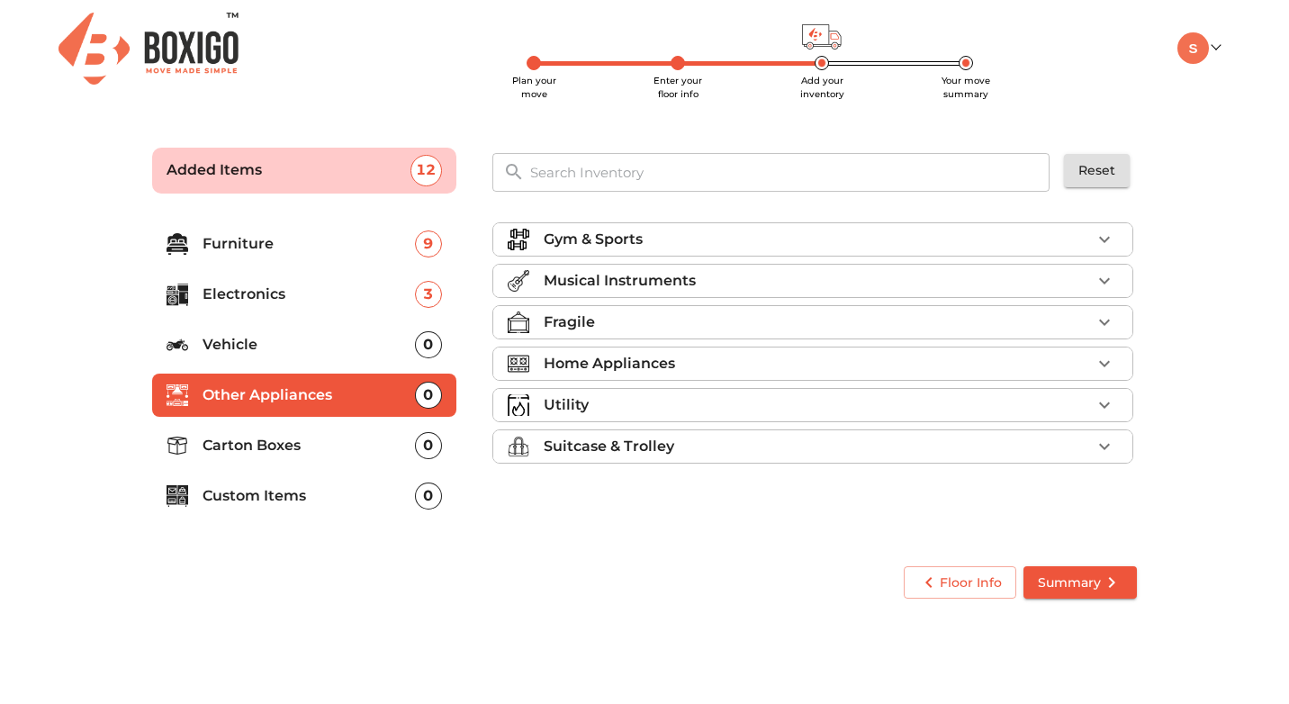
click at [712, 366] on div "Home Appliances" at bounding box center [817, 364] width 547 height 22
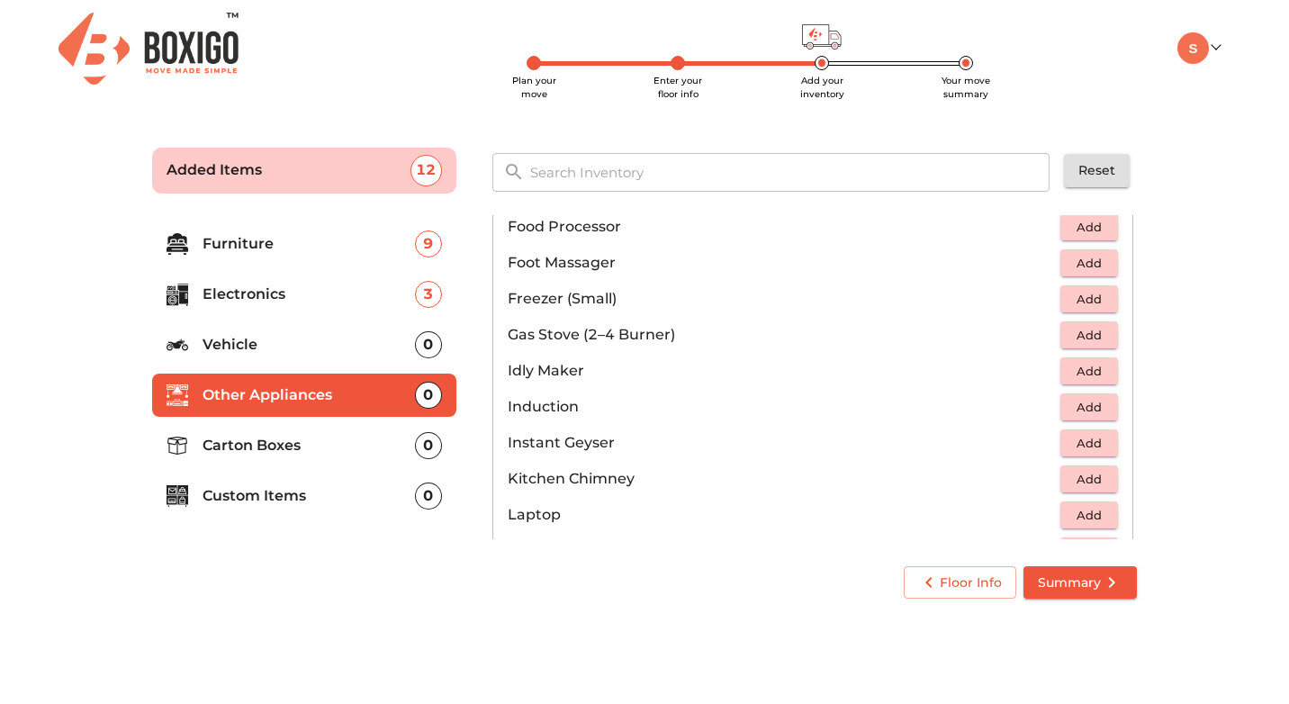
scroll to position [686, 0]
click at [1098, 331] on span "Add" at bounding box center [1090, 332] width 40 height 21
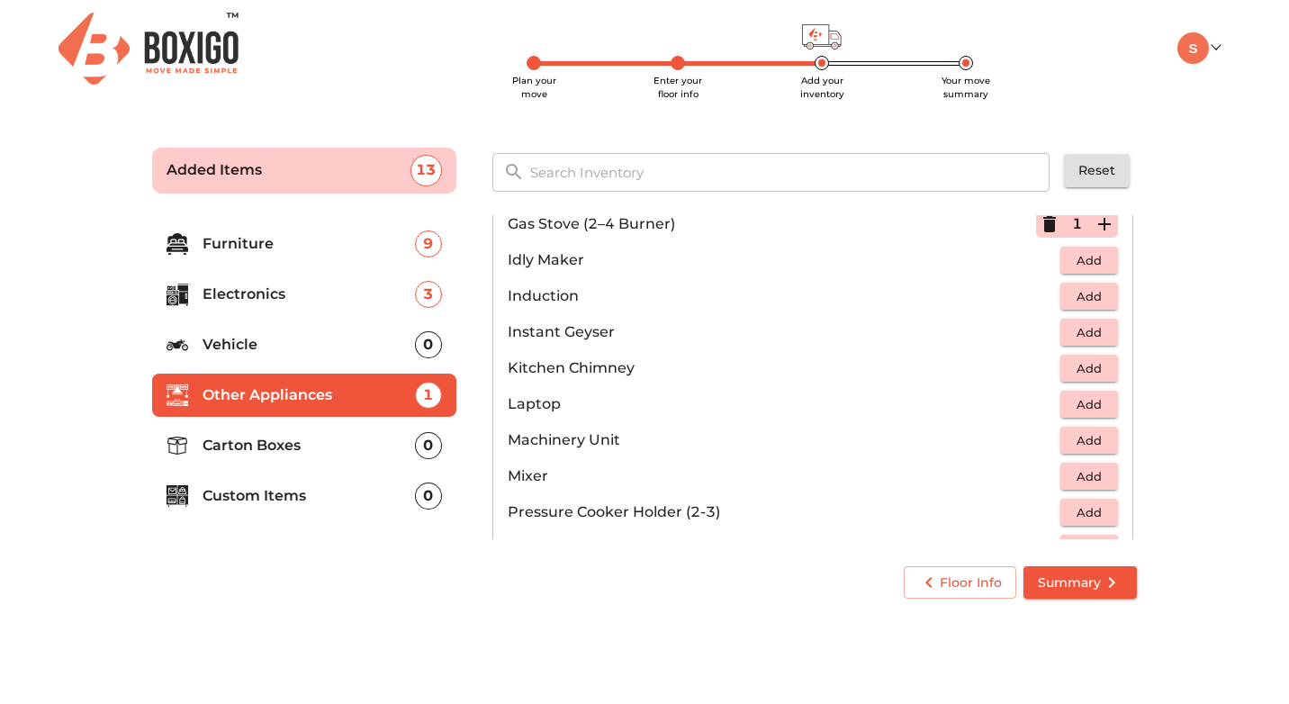
scroll to position [796, 0]
click at [1095, 294] on span "Add" at bounding box center [1090, 295] width 40 height 21
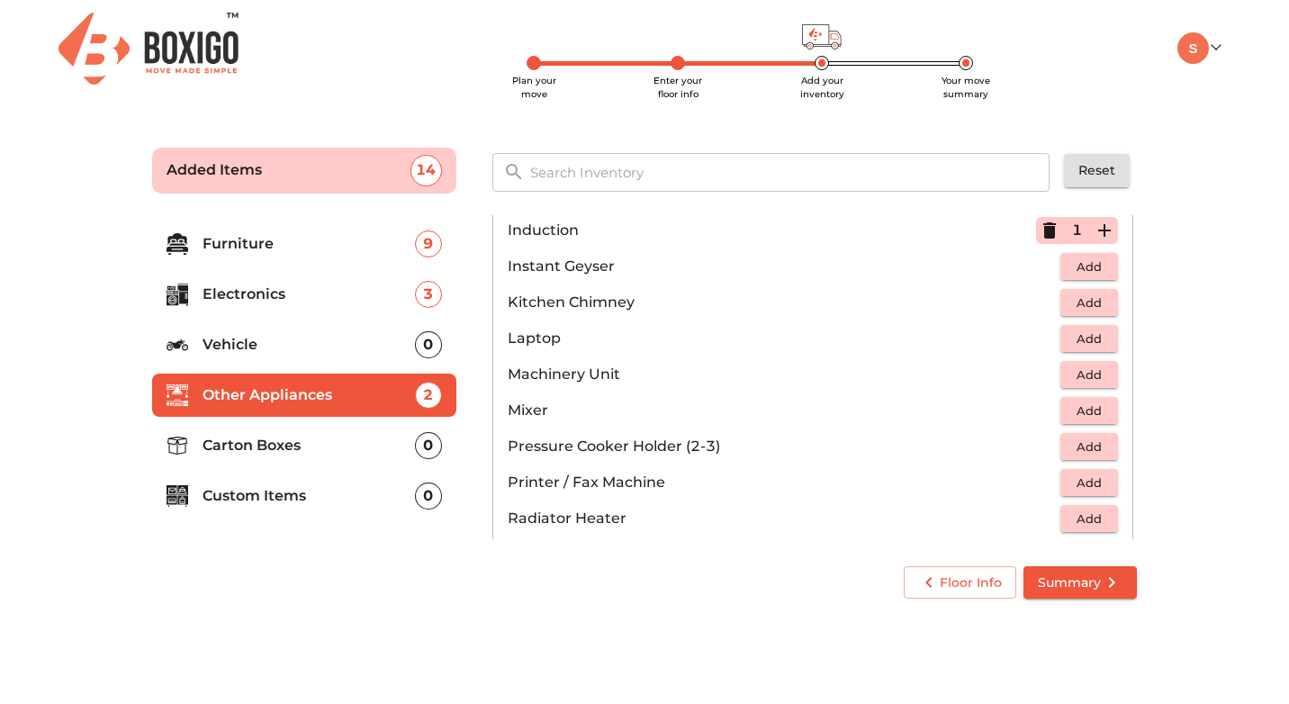
scroll to position [886, 0]
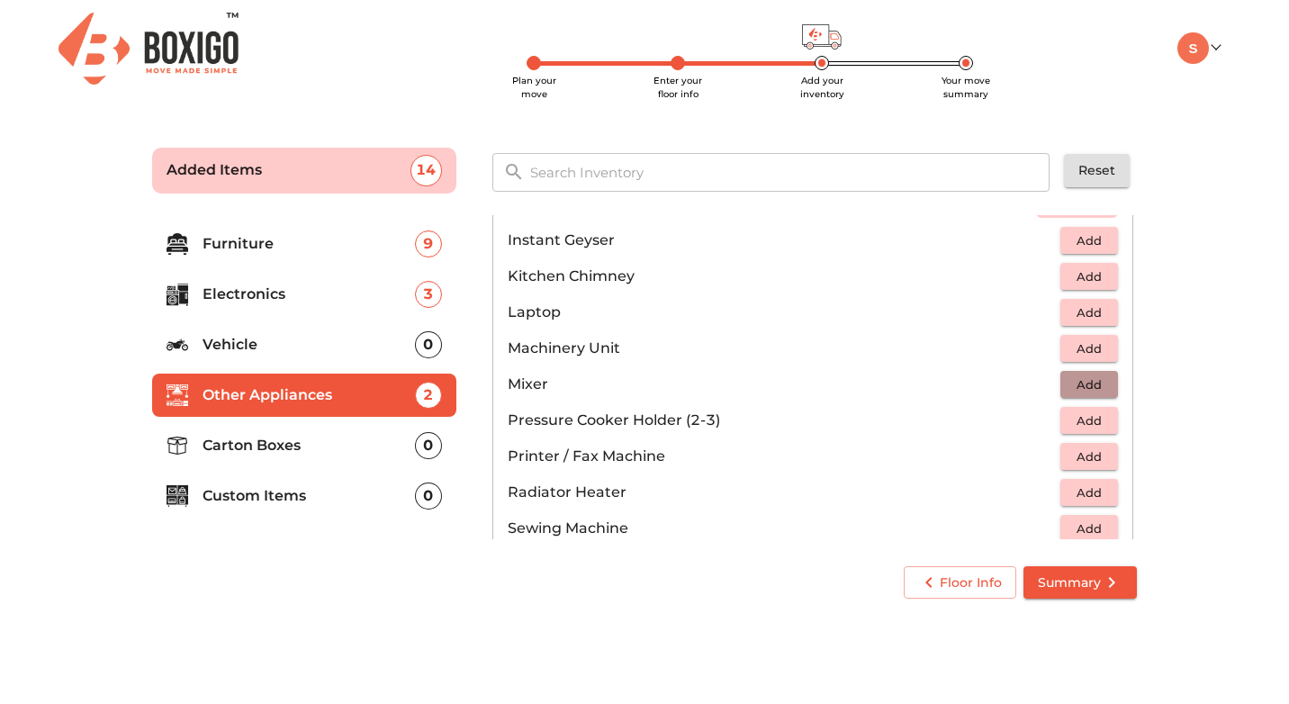
click at [1077, 380] on span "Add" at bounding box center [1090, 385] width 40 height 21
click at [1080, 419] on span "Add" at bounding box center [1090, 421] width 40 height 21
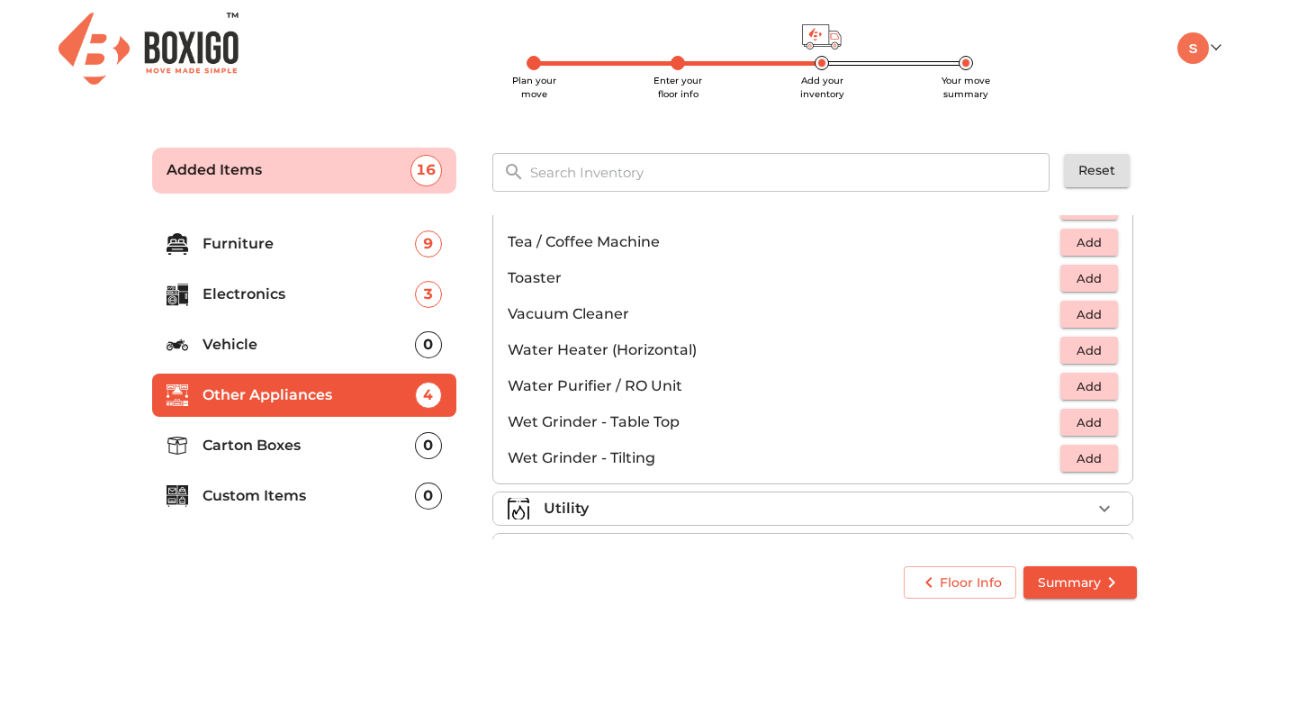
scroll to position [1251, 0]
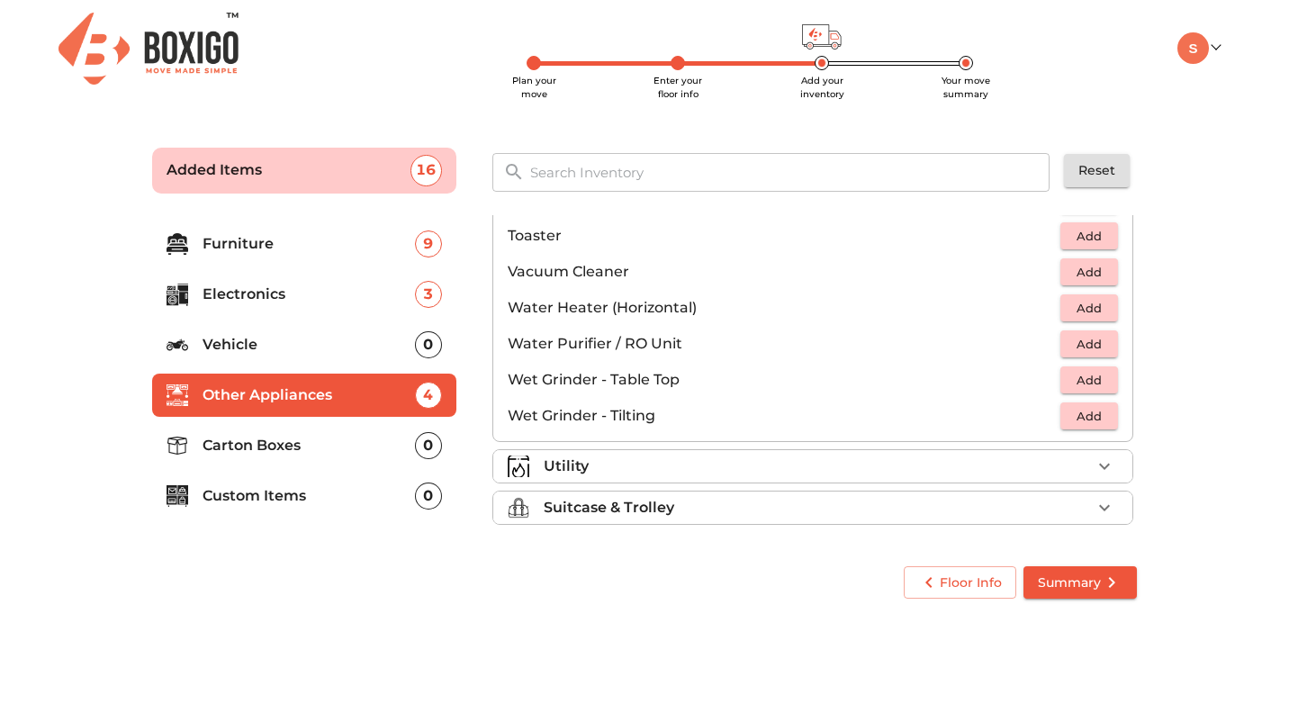
click at [1009, 458] on div "Utility" at bounding box center [817, 467] width 547 height 22
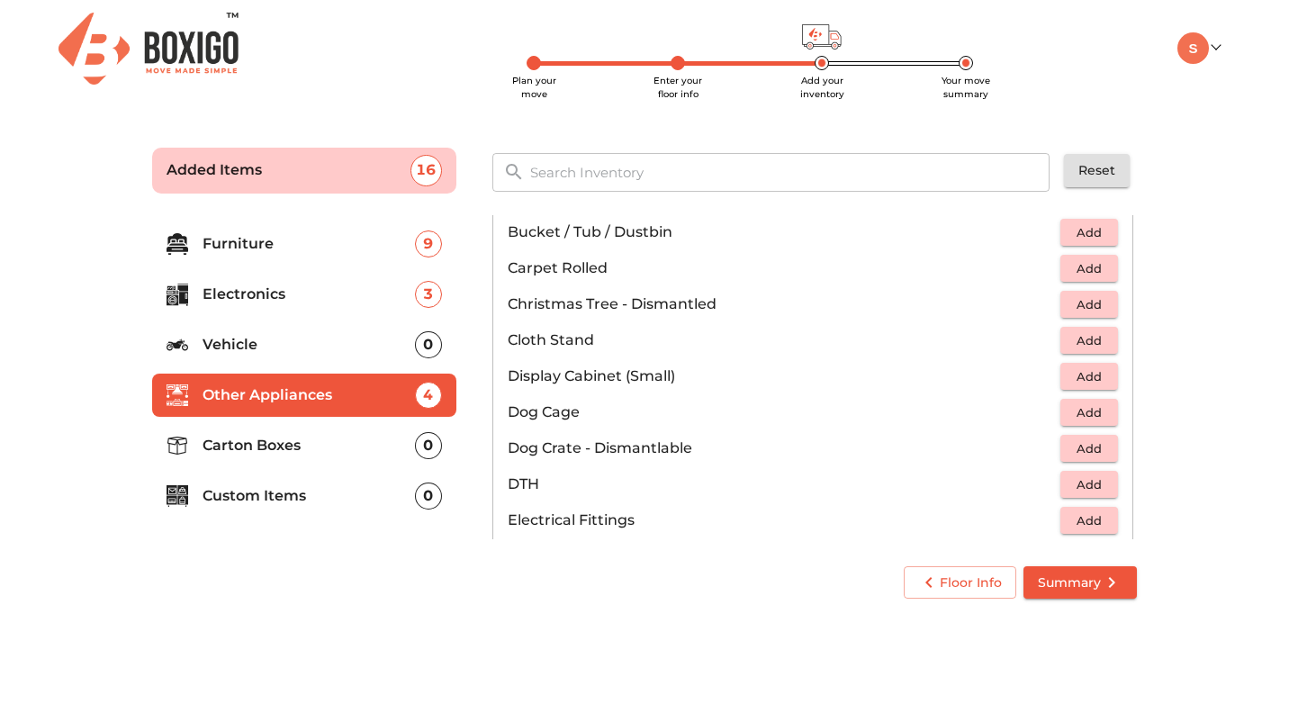
scroll to position [427, 0]
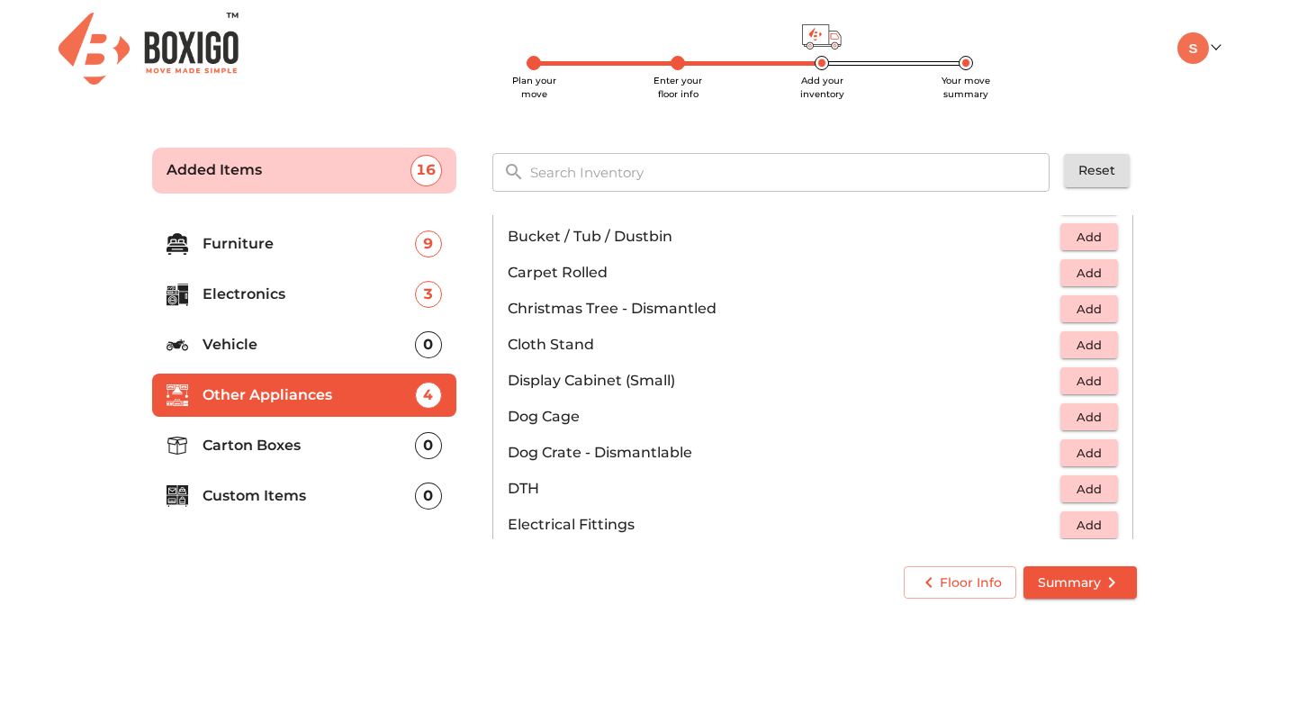
click at [1081, 342] on span "Add" at bounding box center [1090, 345] width 40 height 21
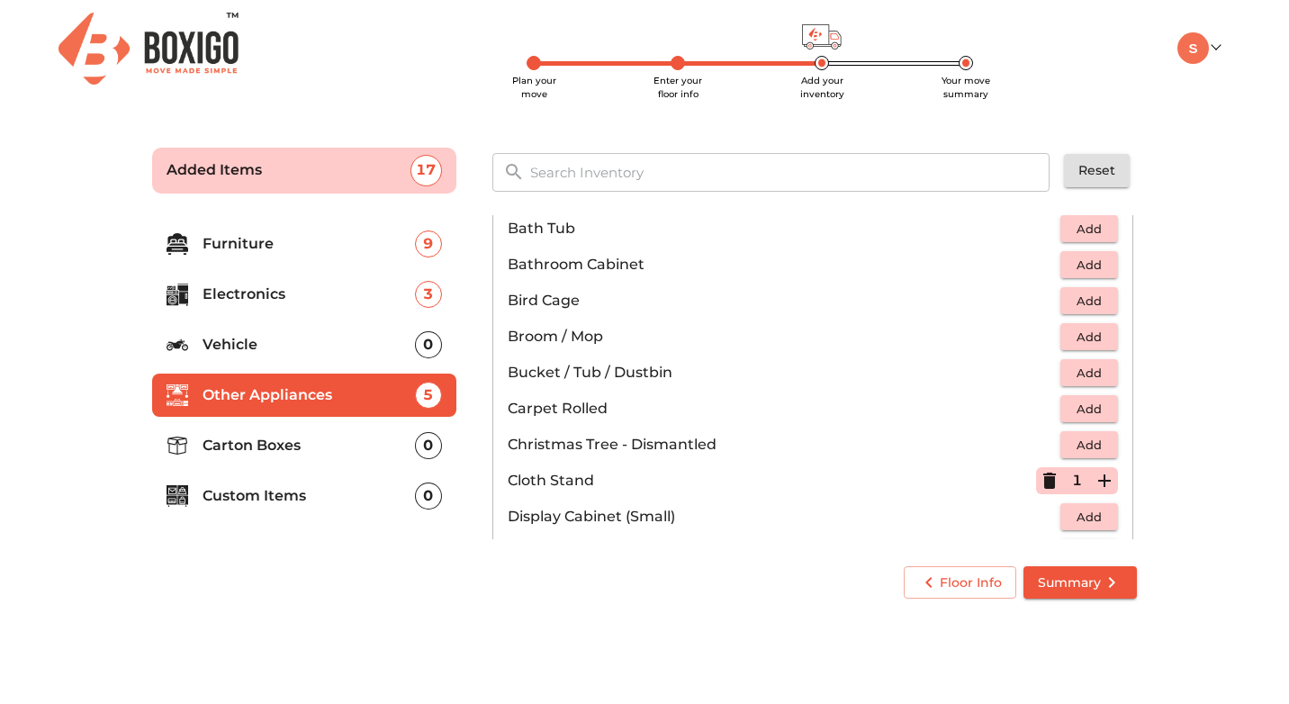
scroll to position [287, 0]
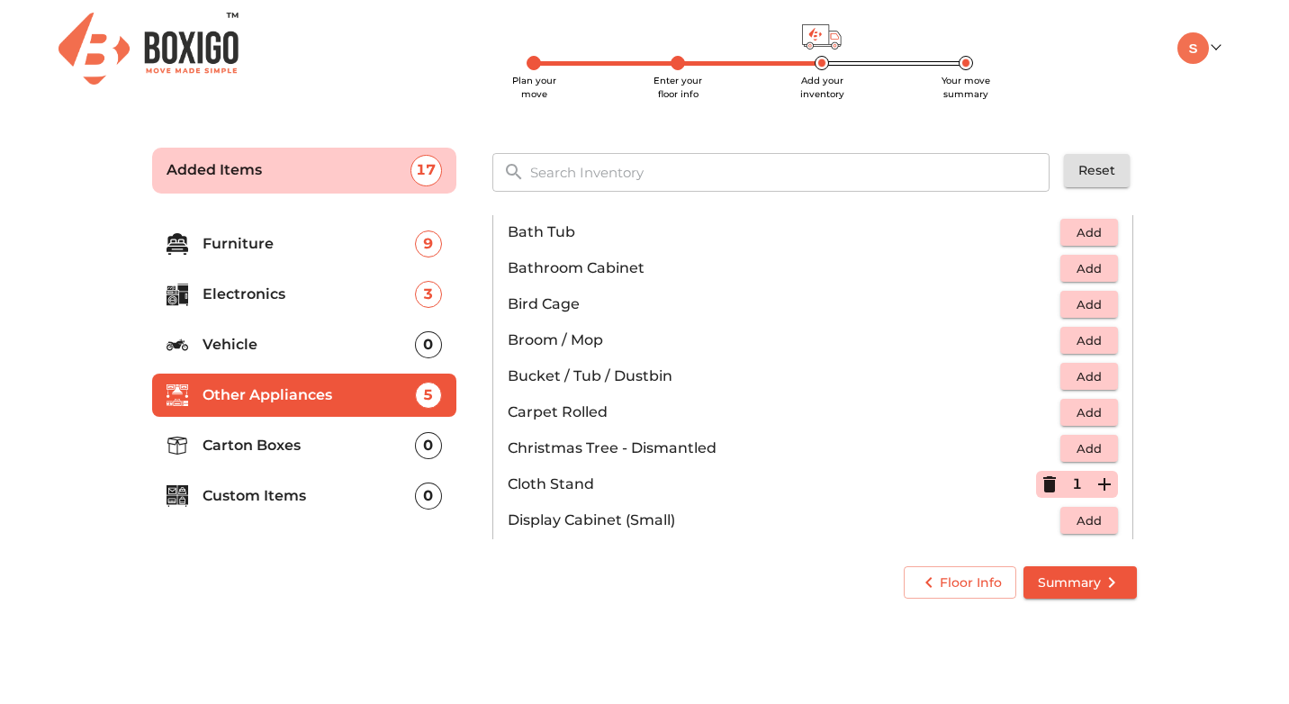
click at [377, 446] on p "Carton Boxes" at bounding box center [309, 446] width 213 height 22
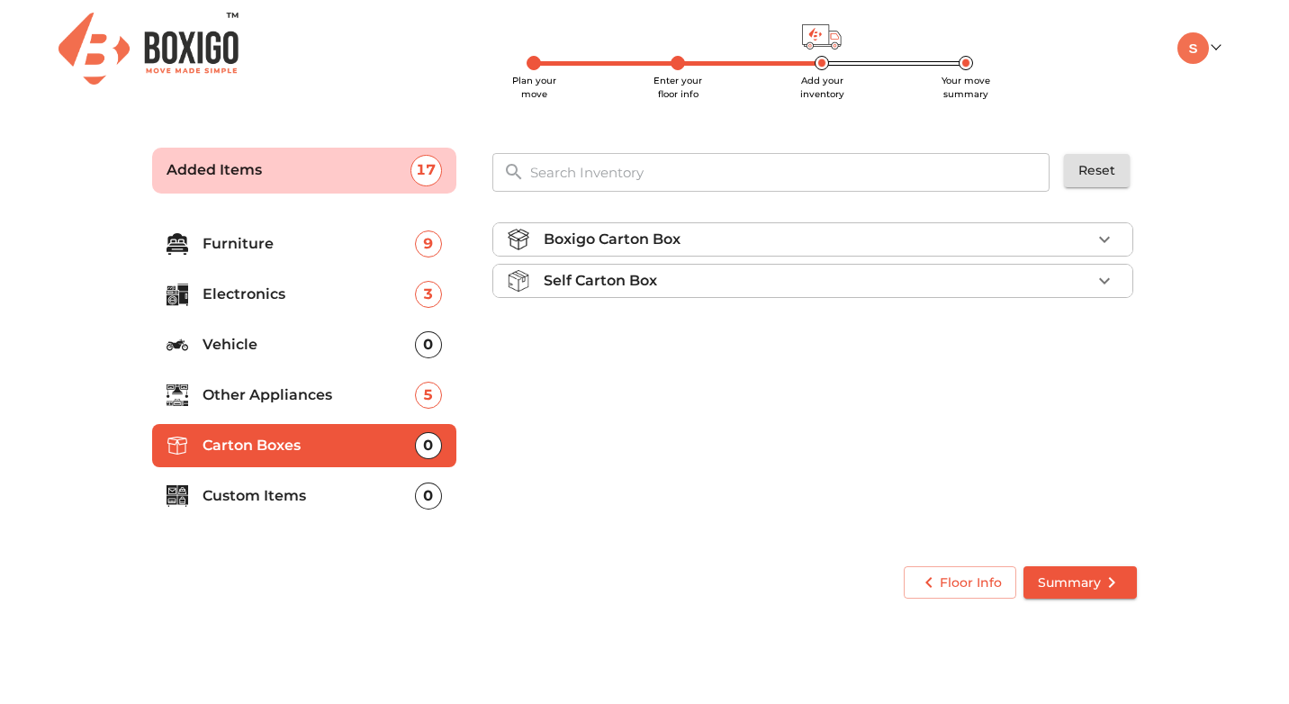
click at [846, 241] on div "Boxigo Carton Box" at bounding box center [817, 240] width 547 height 22
click at [332, 517] on li "Custom Items 0" at bounding box center [304, 496] width 304 height 43
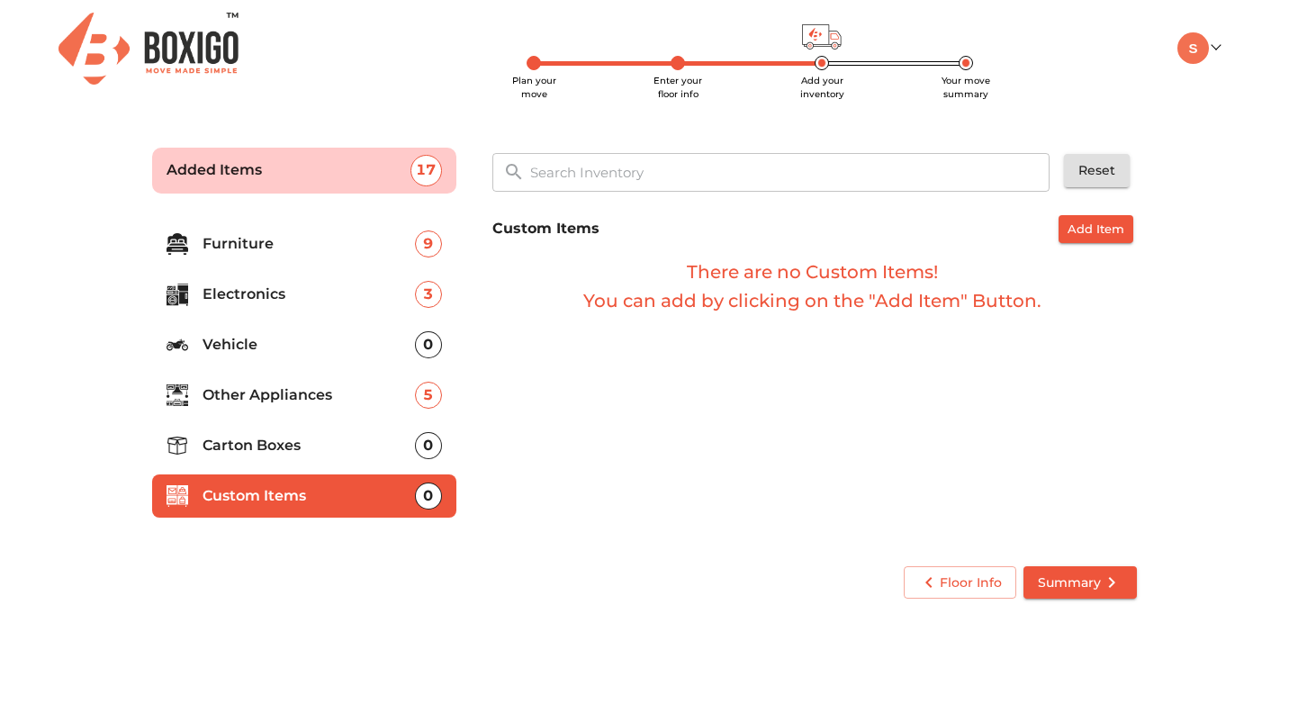
click at [1102, 591] on icon "submit" at bounding box center [1112, 583] width 22 height 22
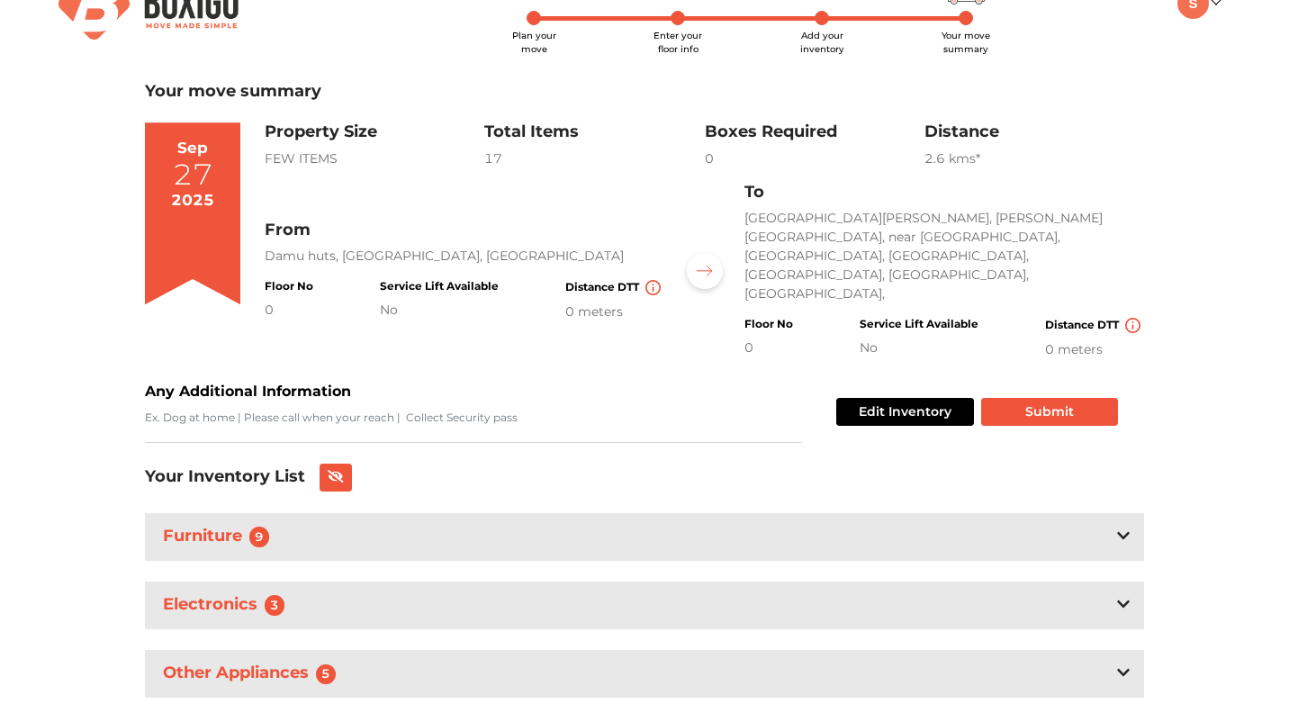
scroll to position [55, 0]
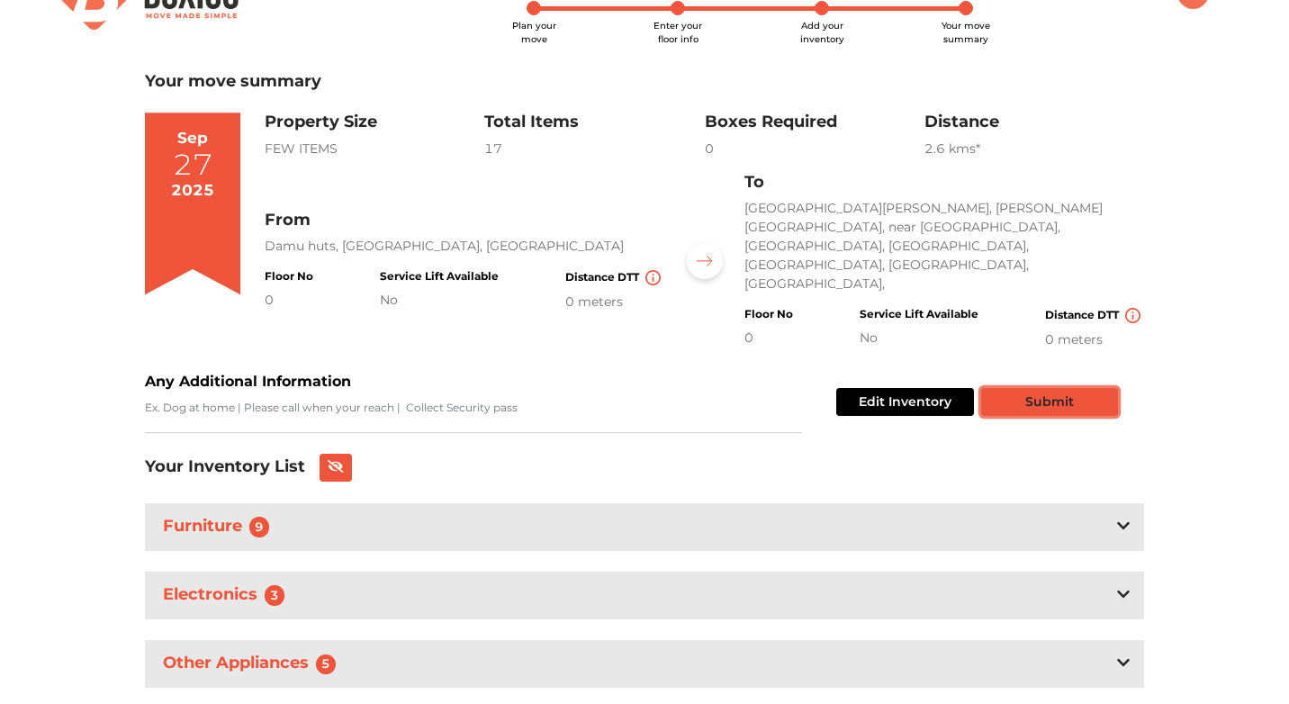
click at [1055, 388] on button "Submit" at bounding box center [1049, 402] width 137 height 28
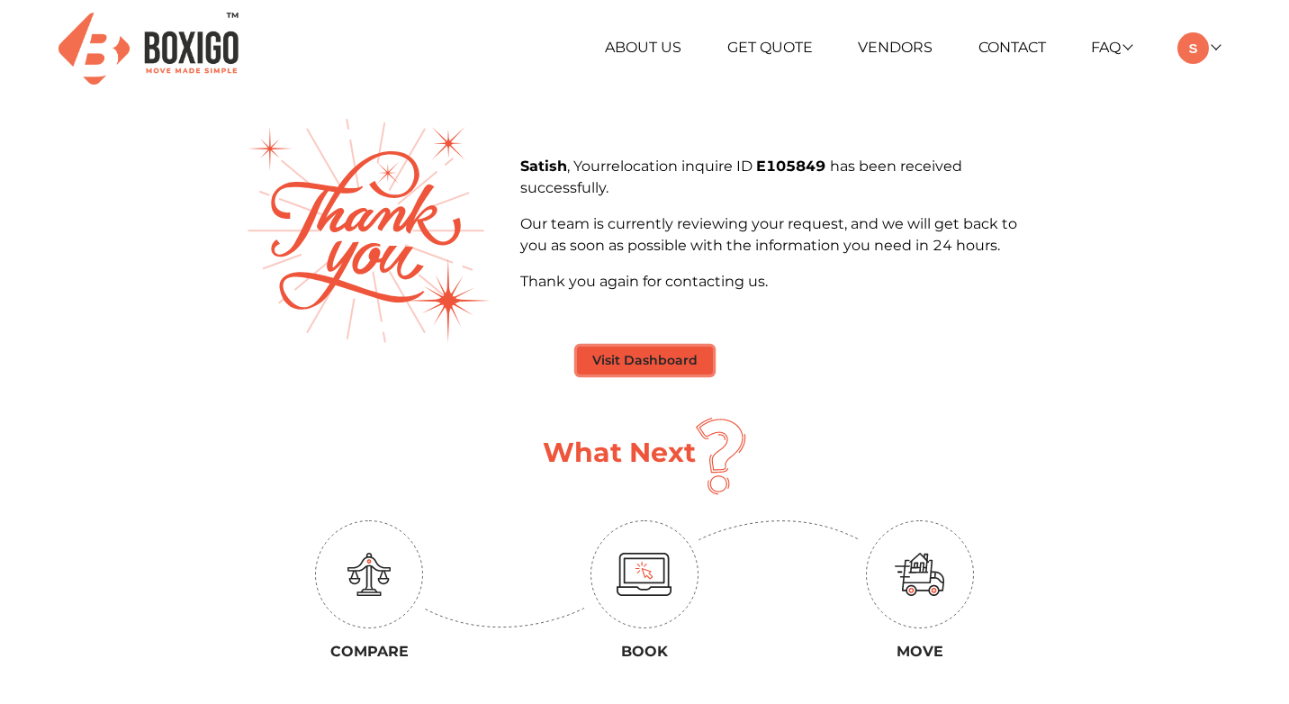
click at [638, 357] on button "Visit Dashboard" at bounding box center [645, 361] width 136 height 28
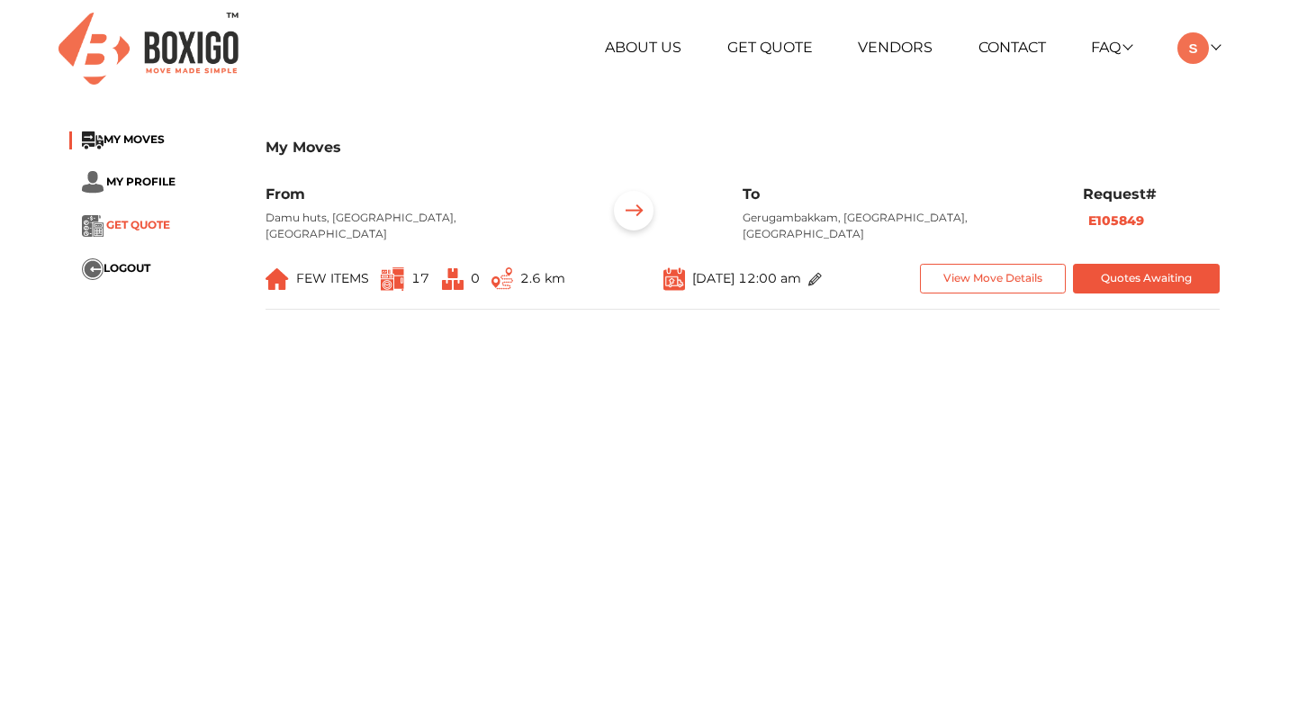
click at [133, 225] on span "GET QUOTE" at bounding box center [138, 226] width 64 height 14
